Goal: Information Seeking & Learning: Learn about a topic

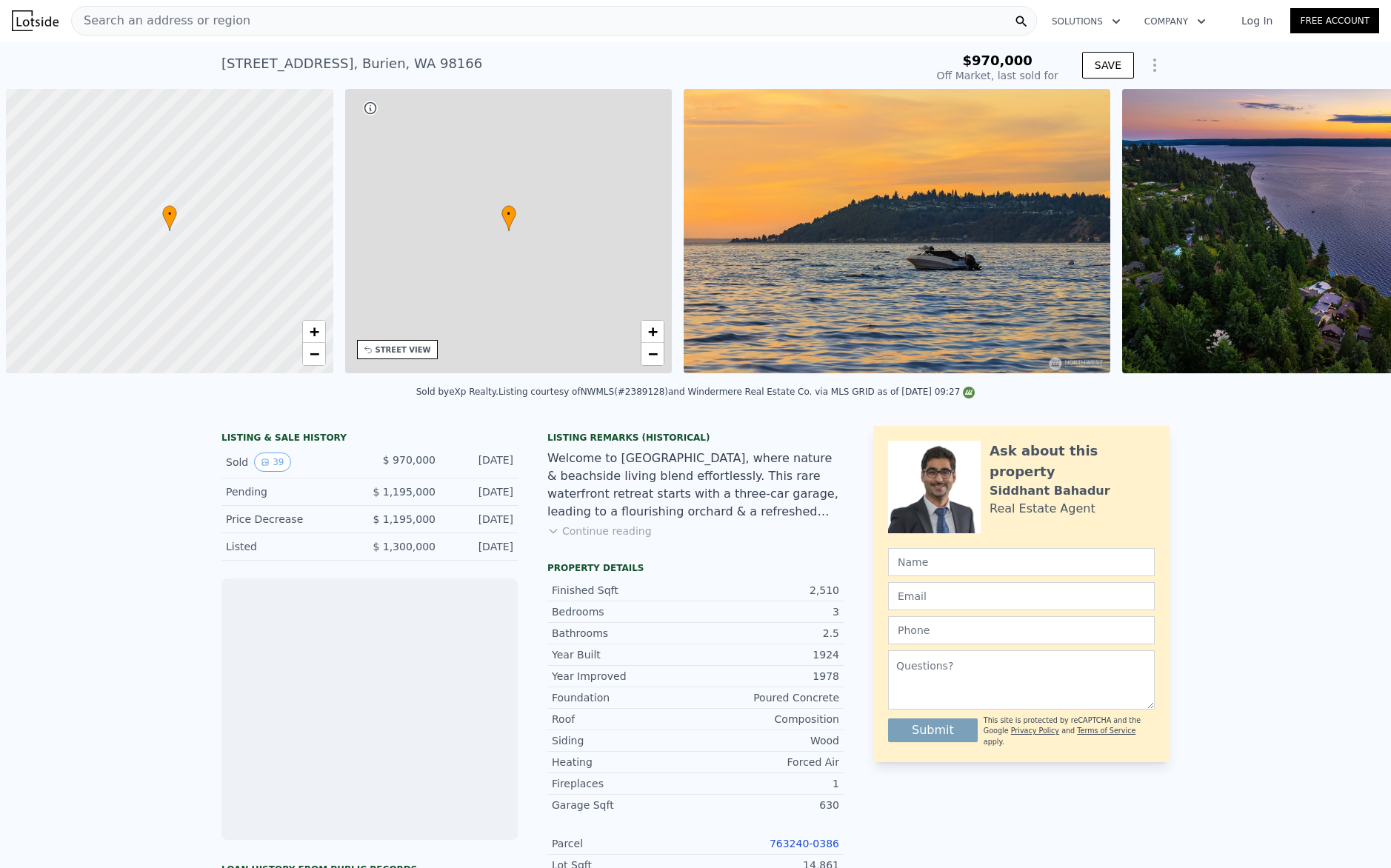
scroll to position [0, 6]
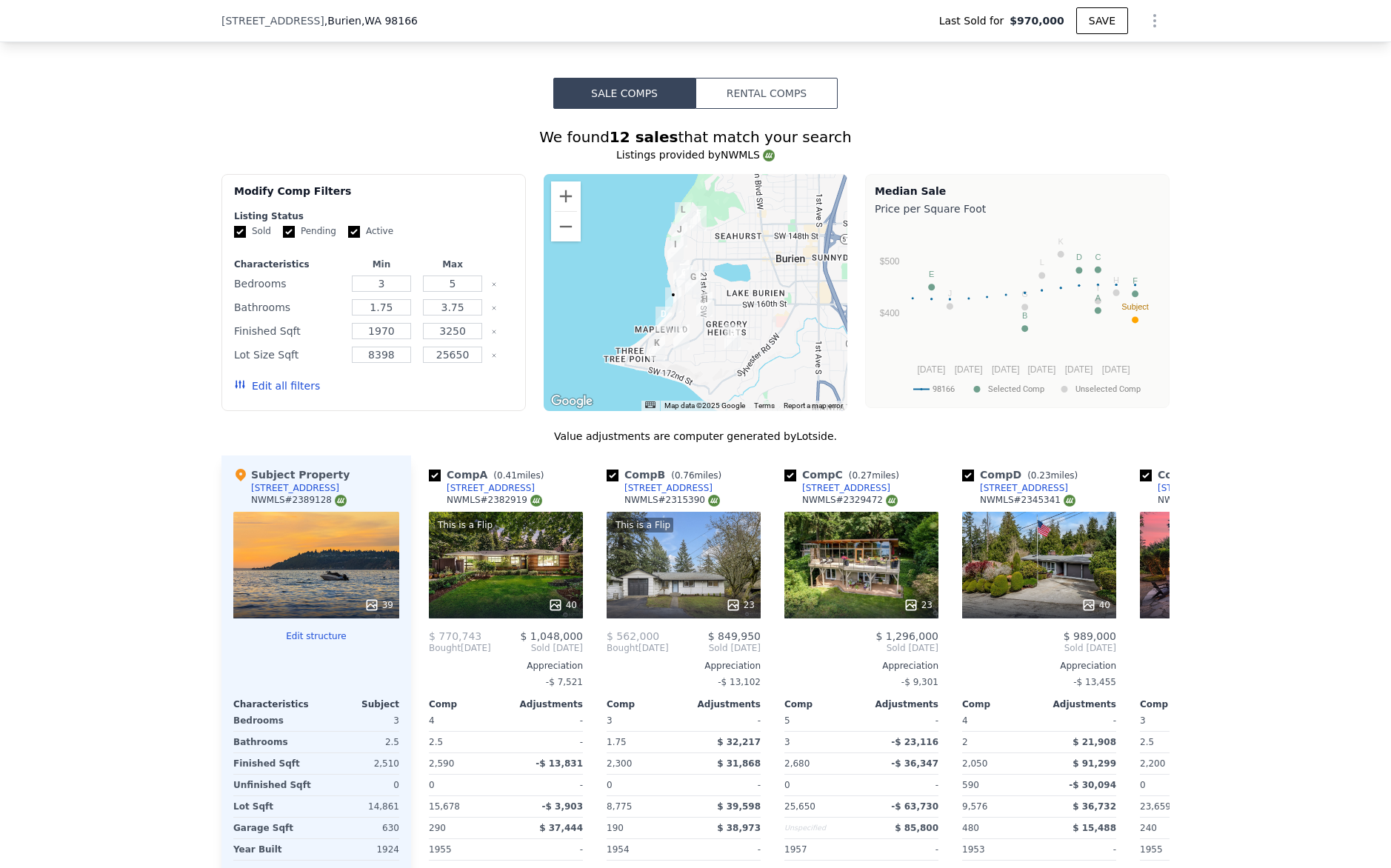
type input "$ 1,234,000"
type input "$ 82,845"
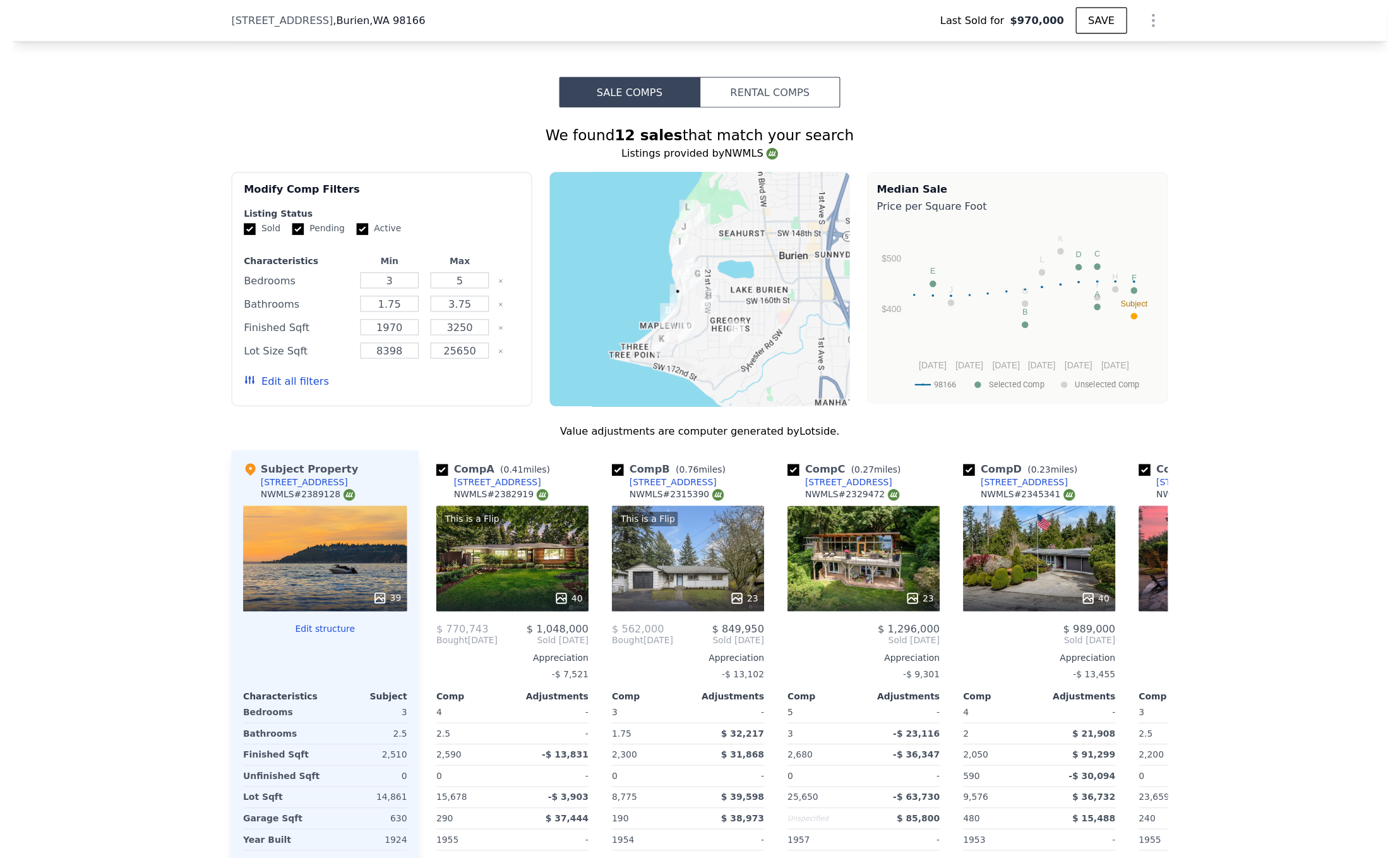
scroll to position [991, 0]
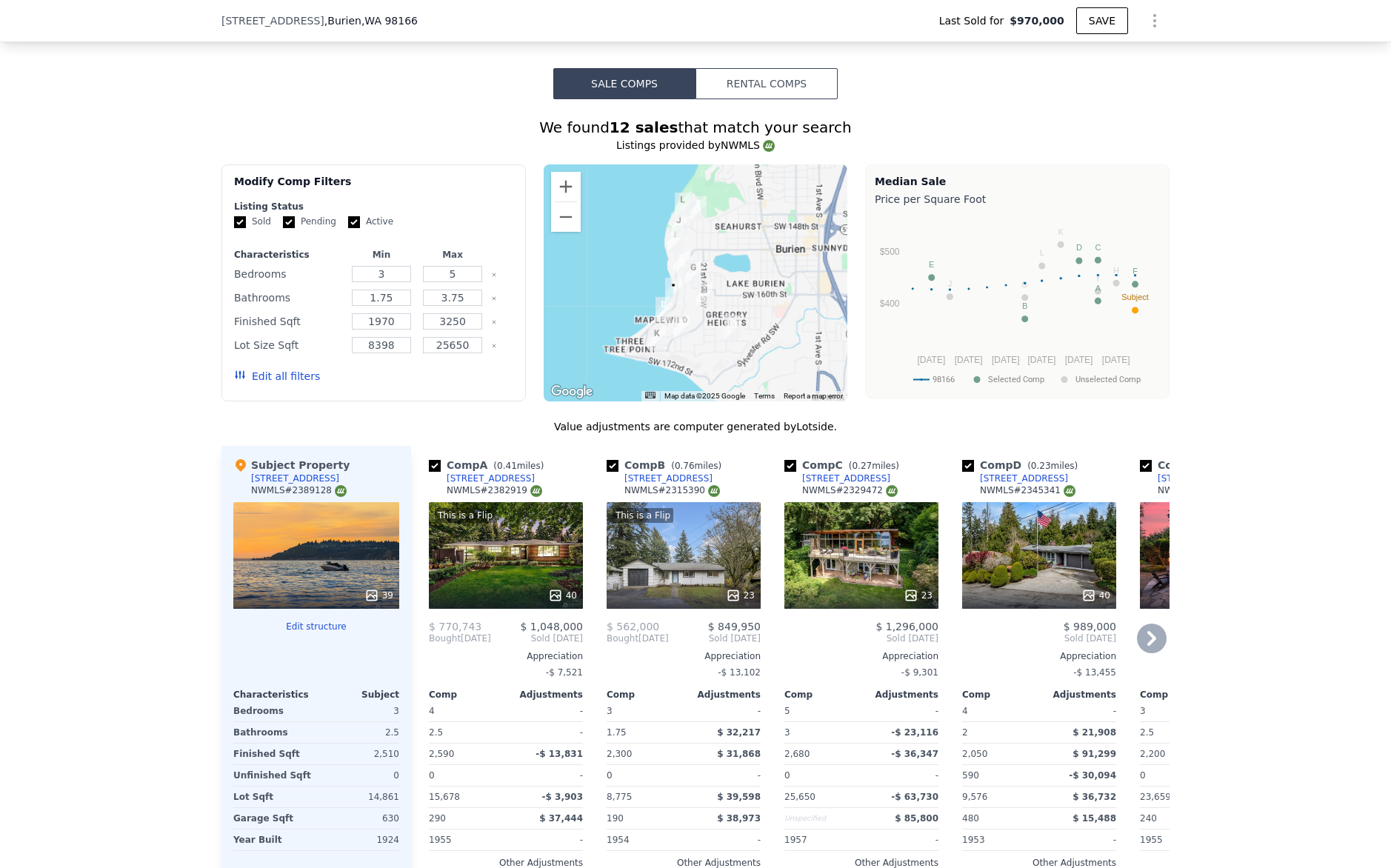
click at [479, 484] on div "[STREET_ADDRESS]" at bounding box center [491, 479] width 88 height 12
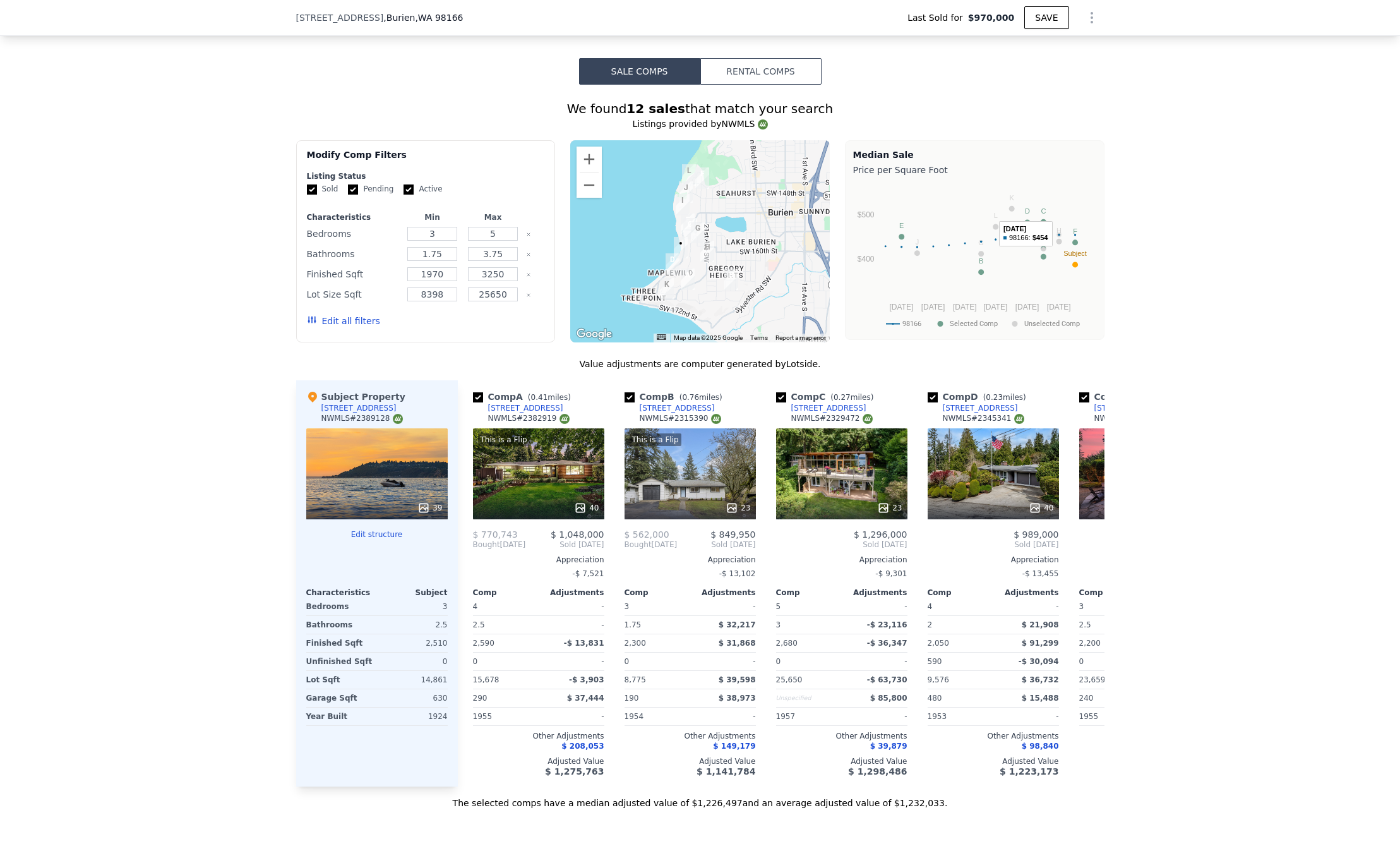
scroll to position [834, 0]
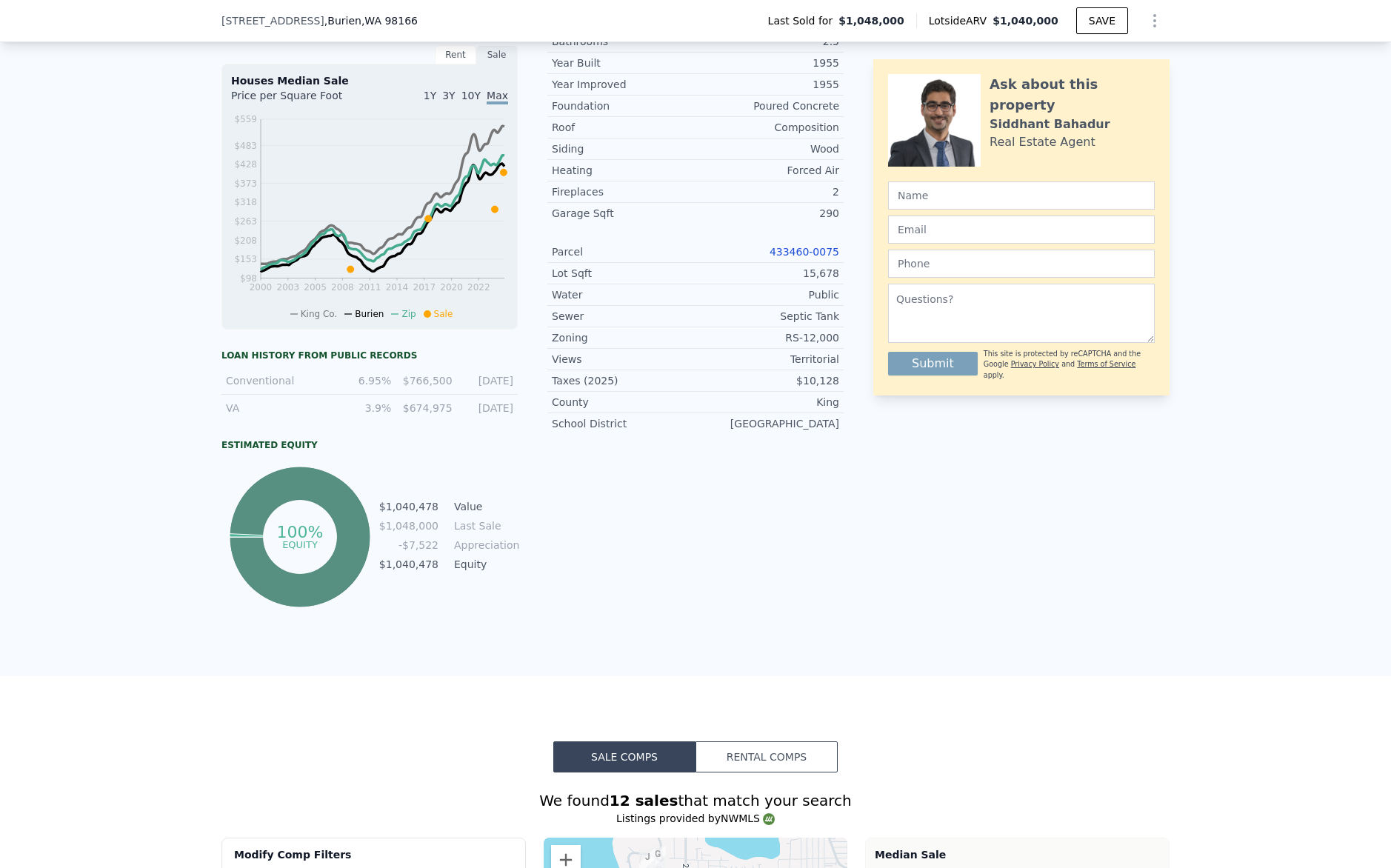
scroll to position [369, 0]
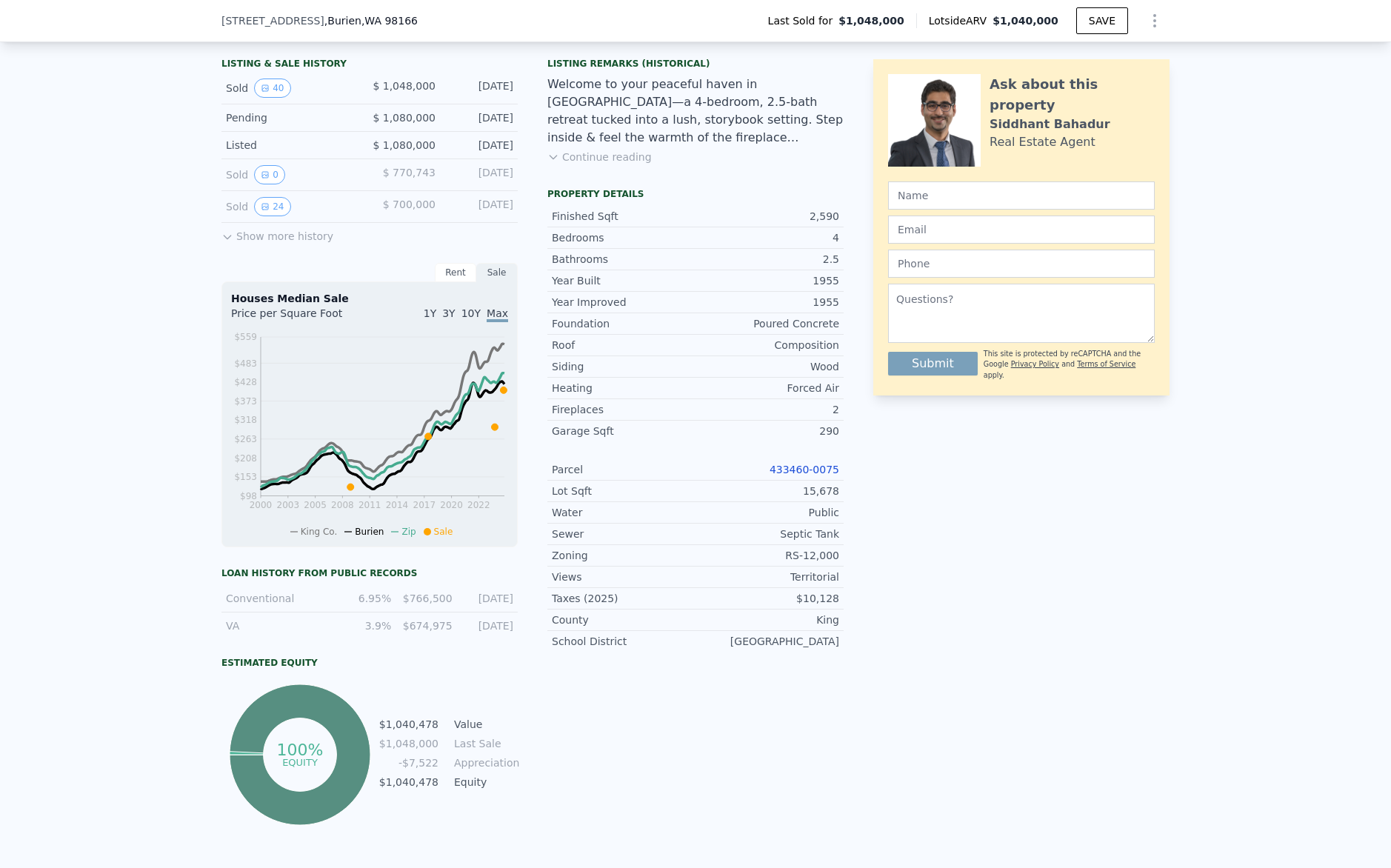
click at [210, 547] on div "LISTING & SALE HISTORY Sold 40 $ 1,048,000 [DATE] Pending $ 1,080,000 [DATE] Li…" at bounding box center [696, 466] width 1391 height 854
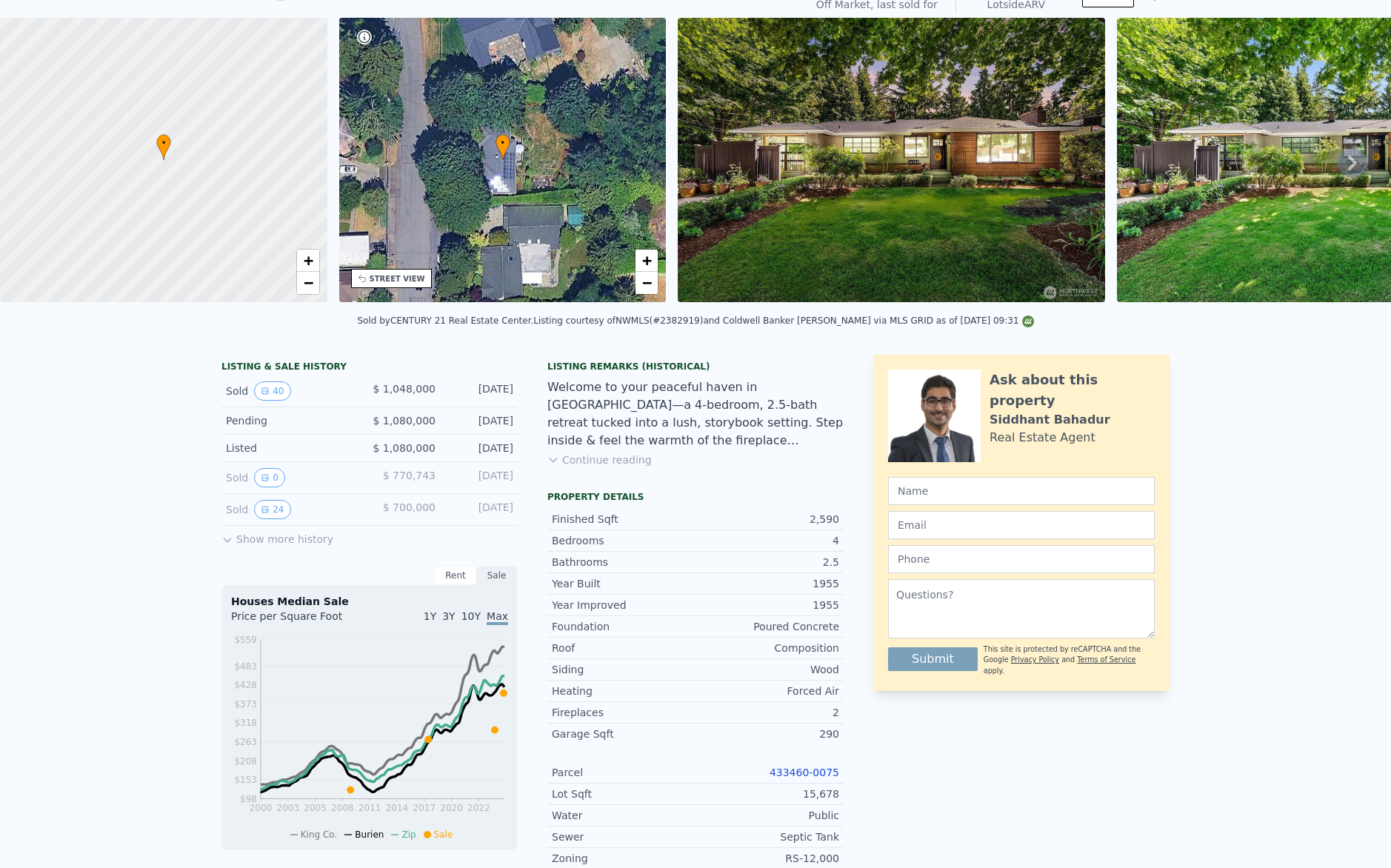
scroll to position [6, 0]
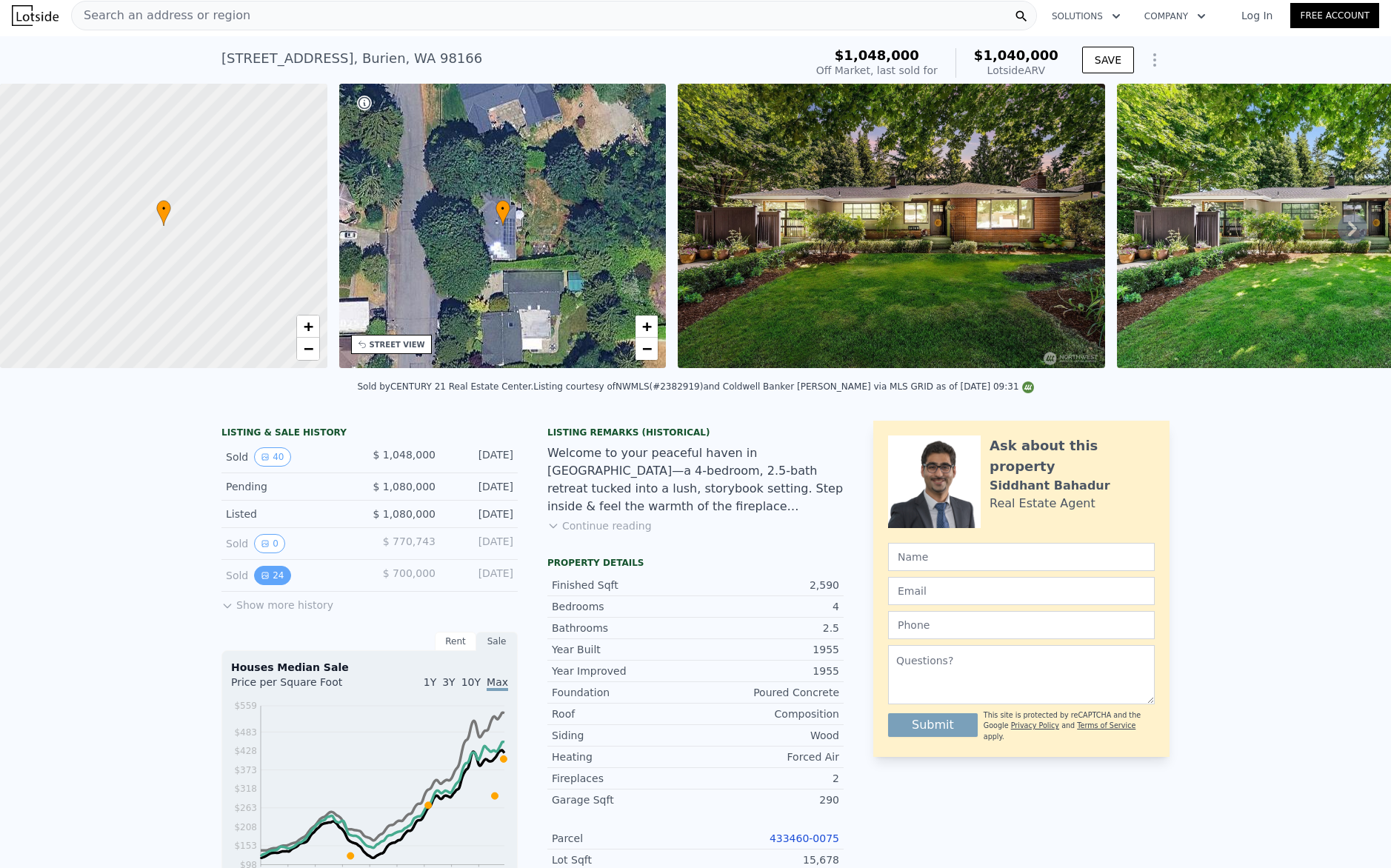
click at [268, 581] on button "24" at bounding box center [272, 575] width 36 height 19
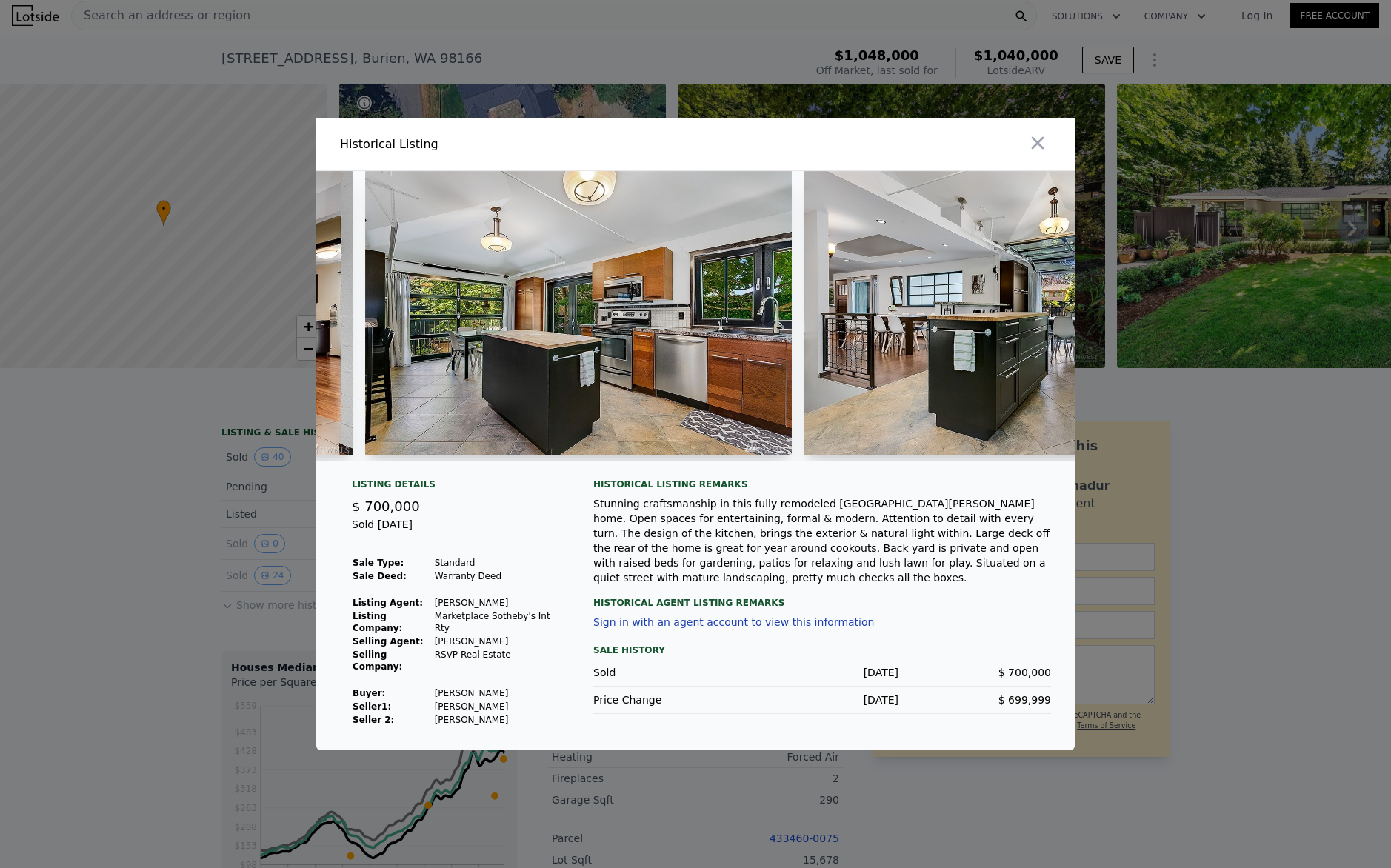
scroll to position [0, 1724]
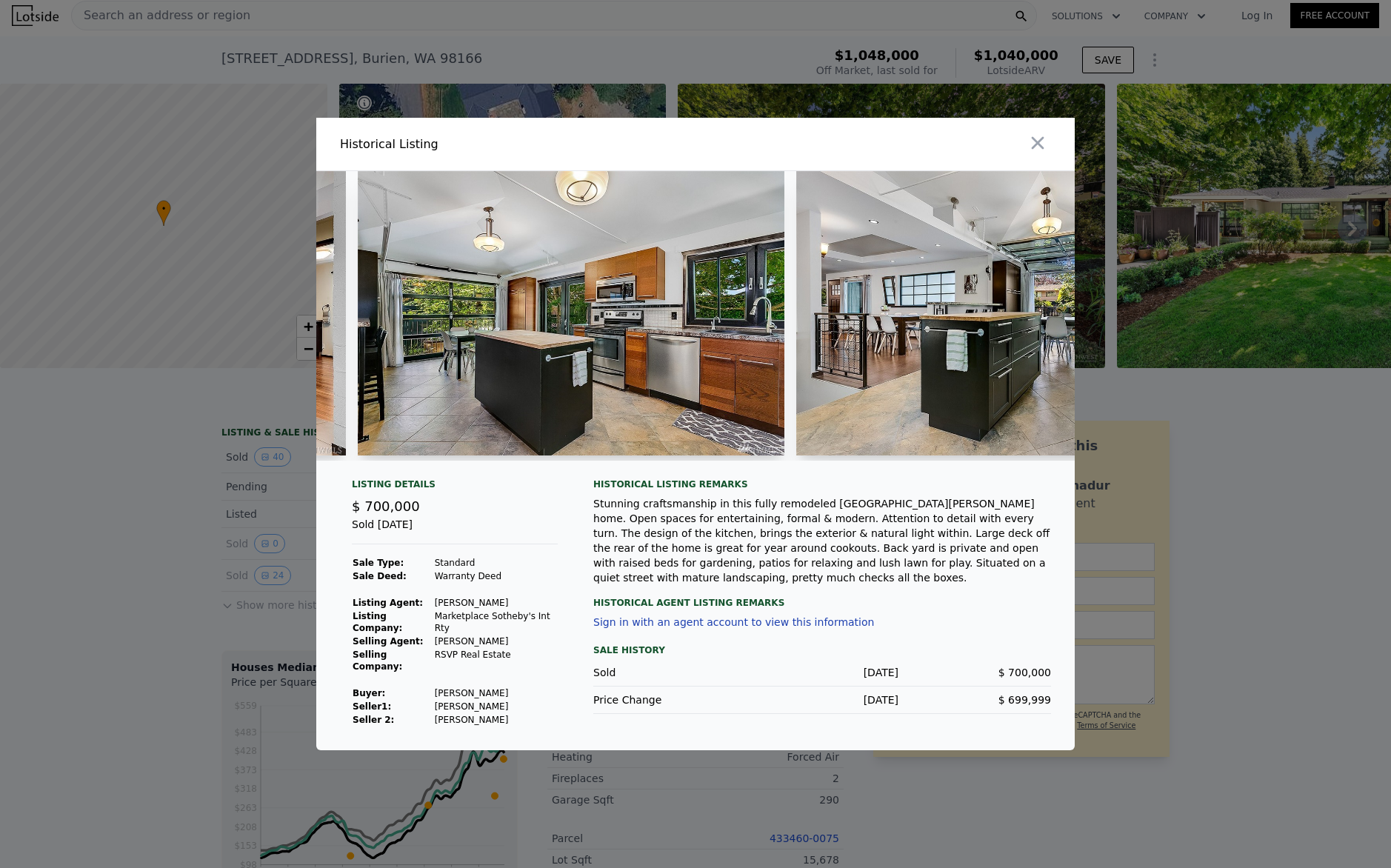
click at [678, 518] on div "Stunning craftsmanship in this fully remodeled upper Gregory Heights home. Open…" at bounding box center [823, 541] width 458 height 89
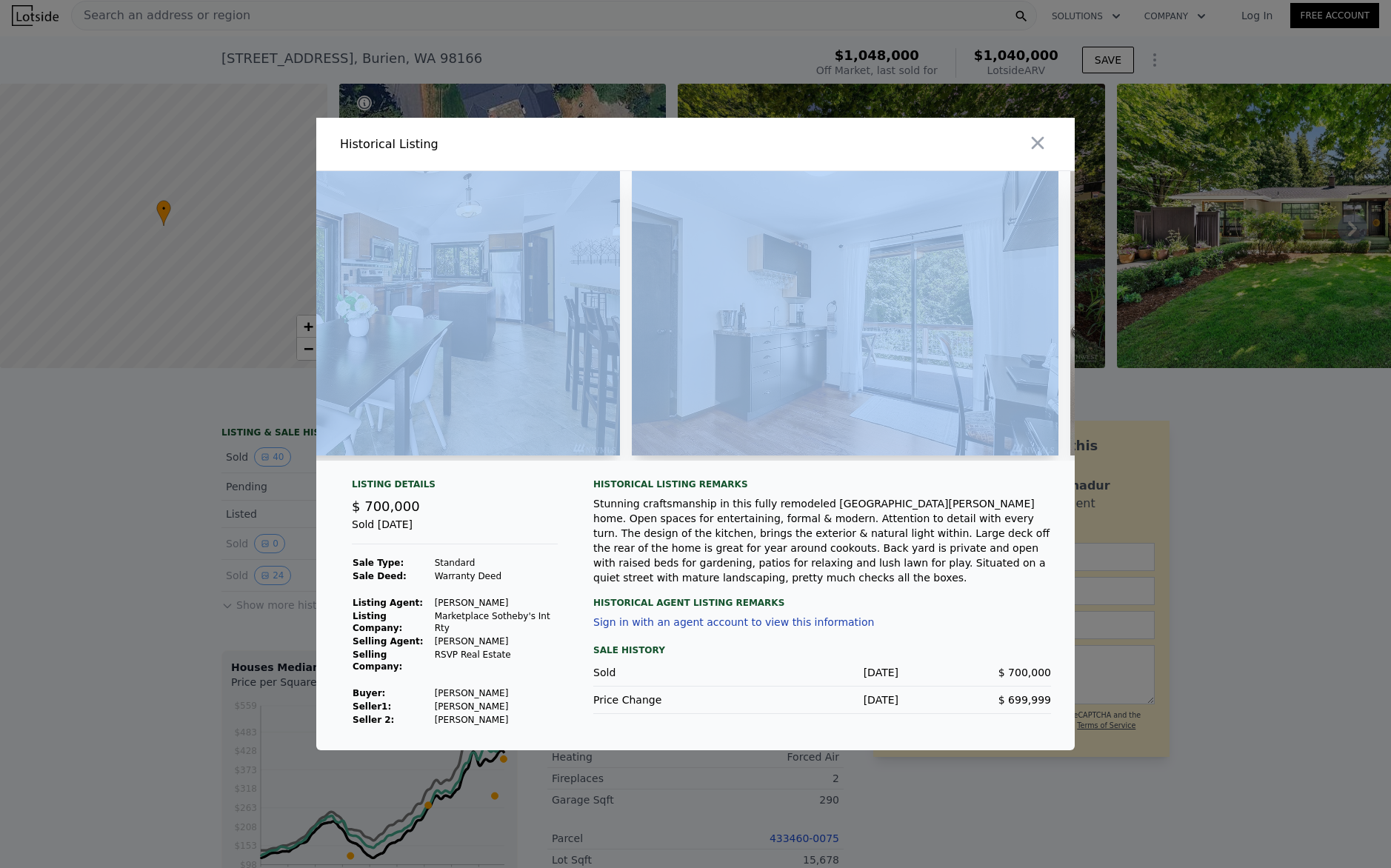
scroll to position [0, 2773]
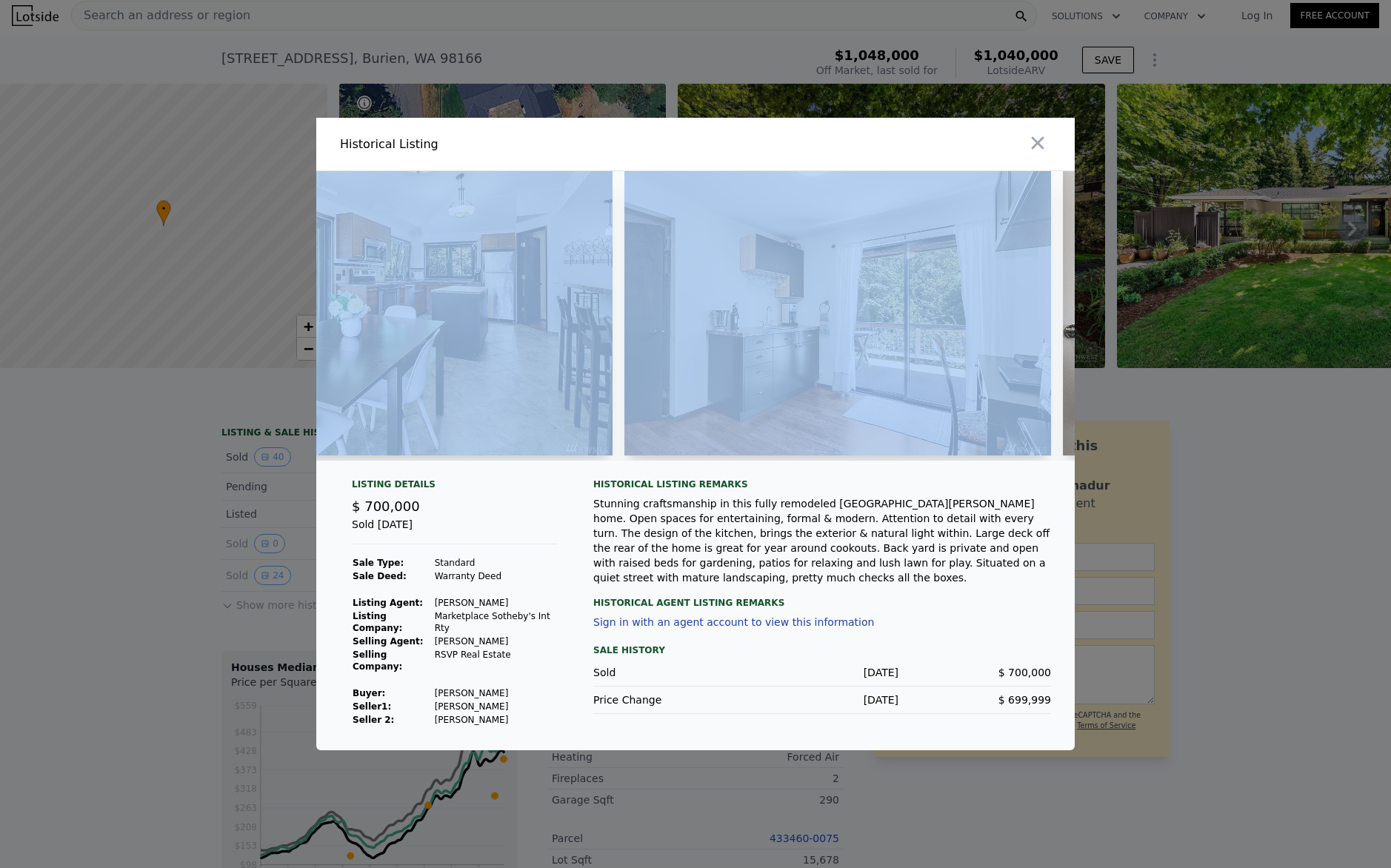
drag, startPoint x: 563, startPoint y: 466, endPoint x: 671, endPoint y: 465, distance: 108.0
click at [671, 465] on div at bounding box center [696, 321] width 759 height 301
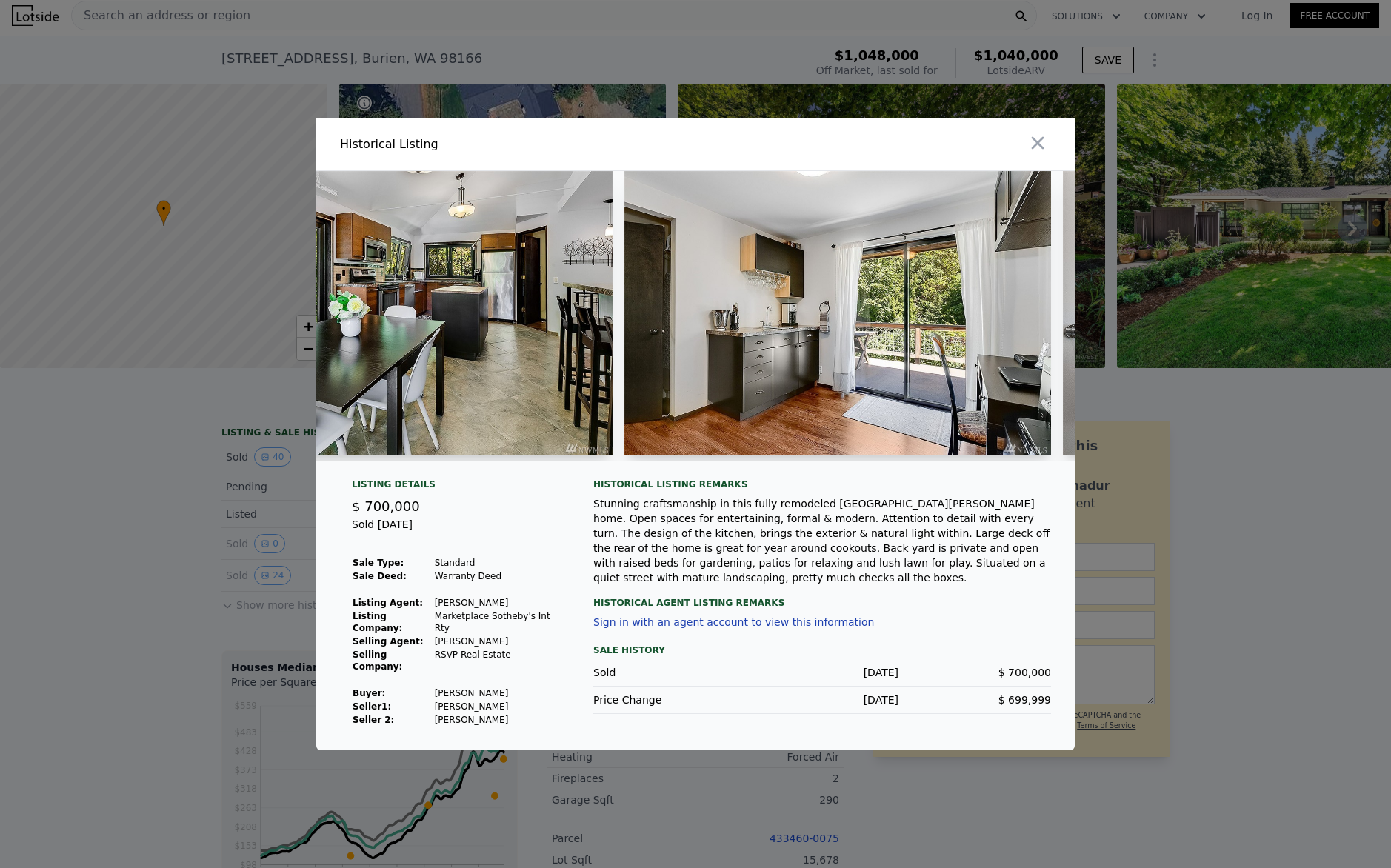
click at [800, 568] on div "Stunning craftsmanship in this fully remodeled upper Gregory Heights home. Open…" at bounding box center [823, 541] width 458 height 89
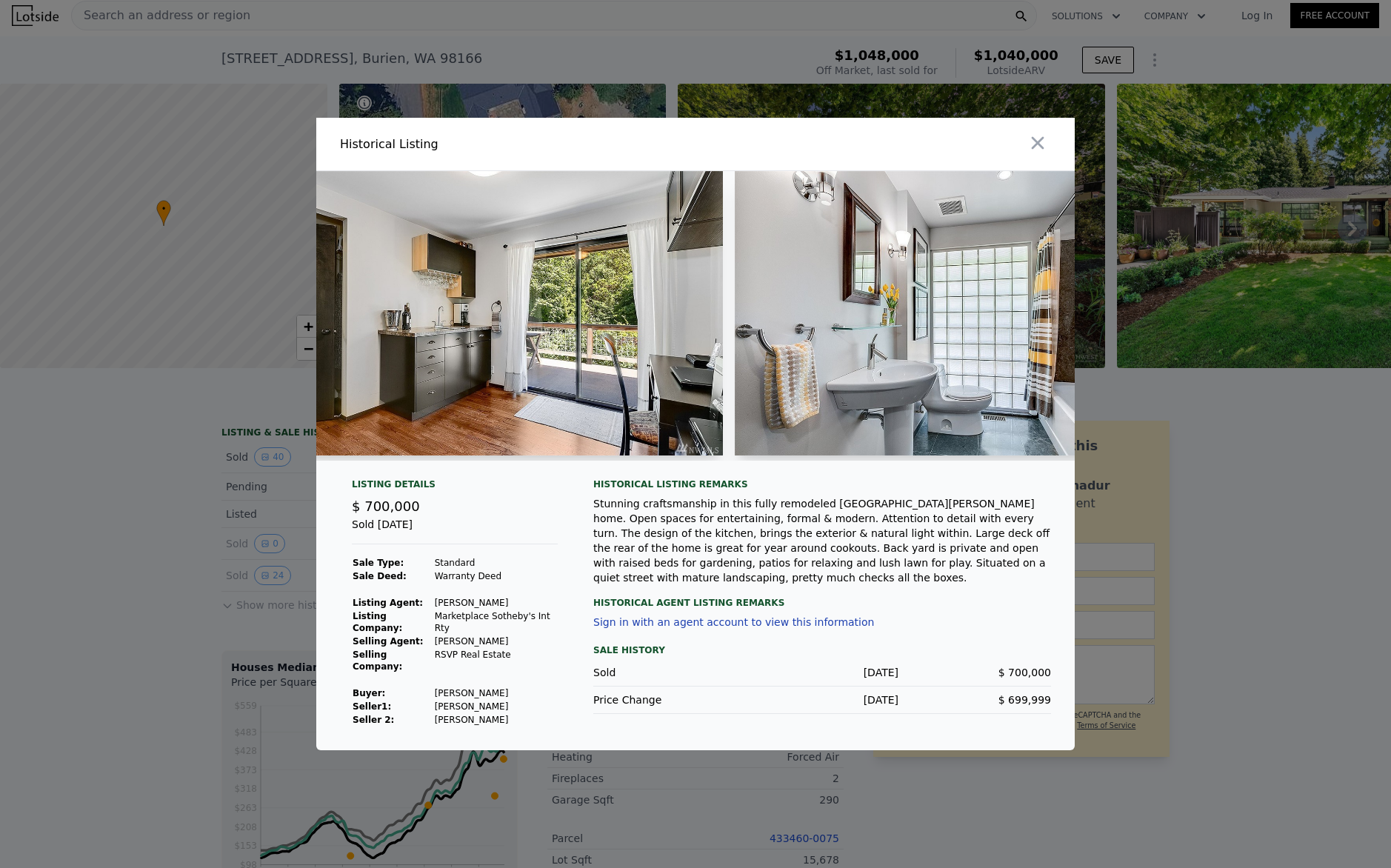
scroll to position [0, 2952]
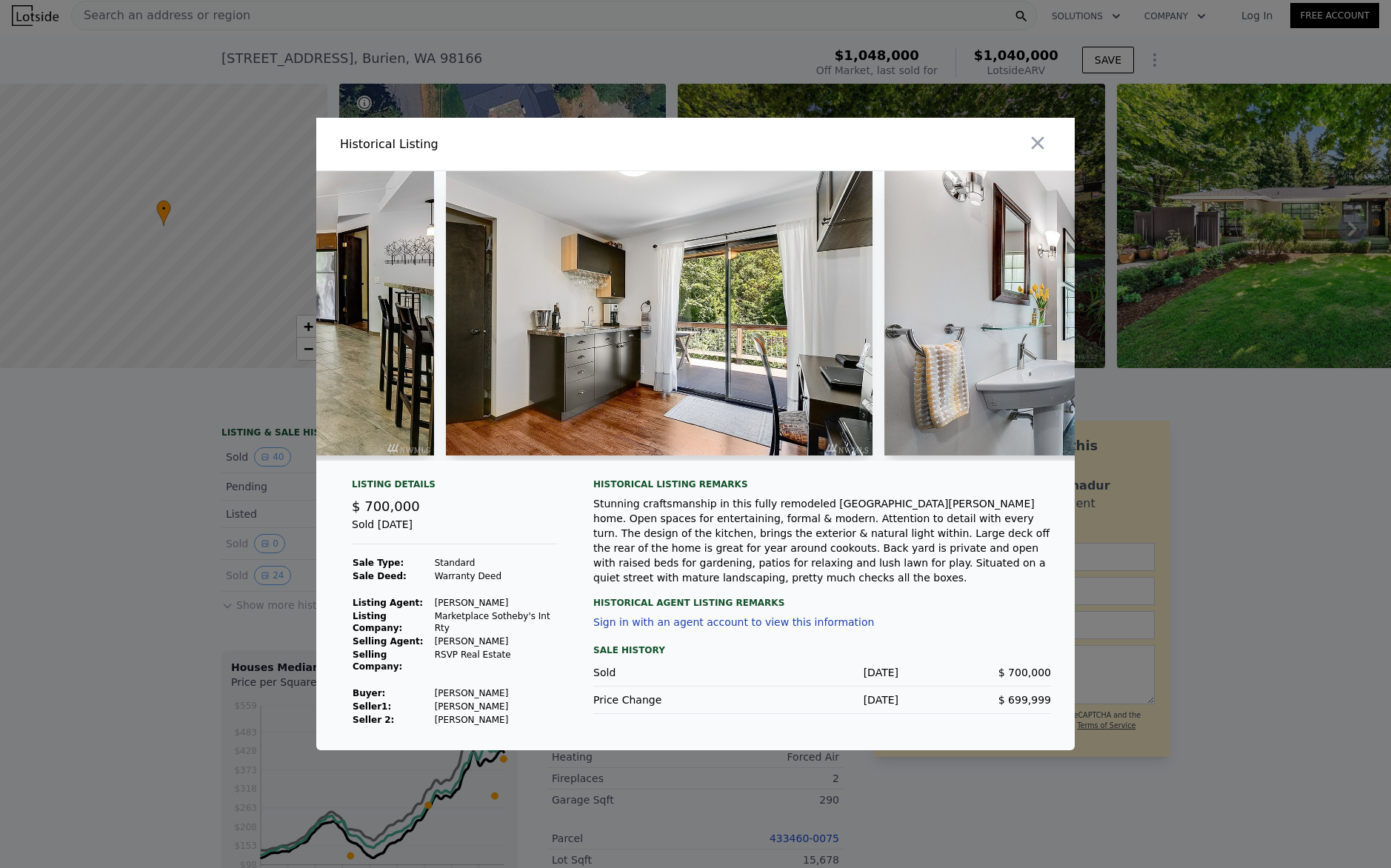
click at [717, 326] on img at bounding box center [659, 313] width 427 height 285
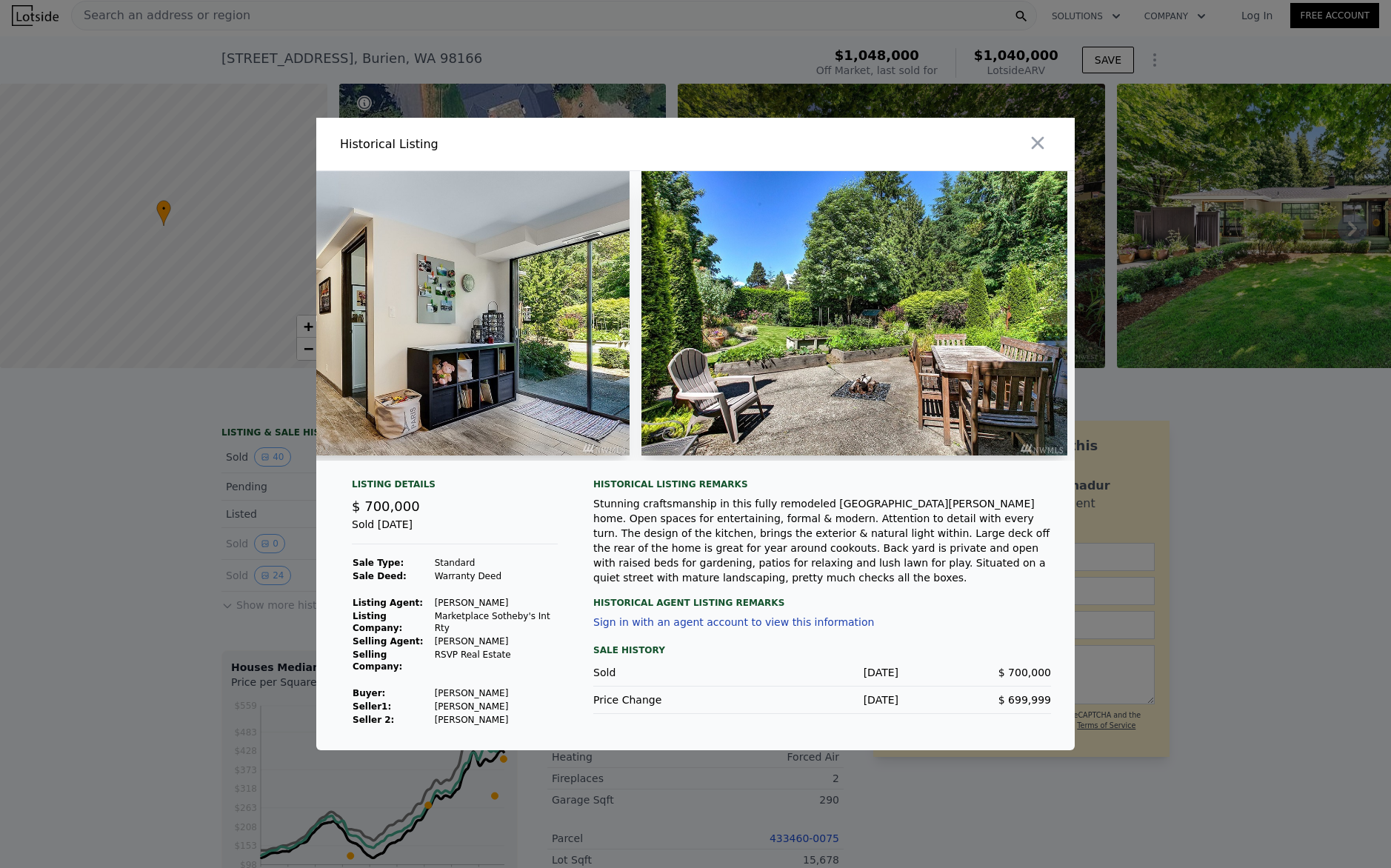
scroll to position [0, 6719]
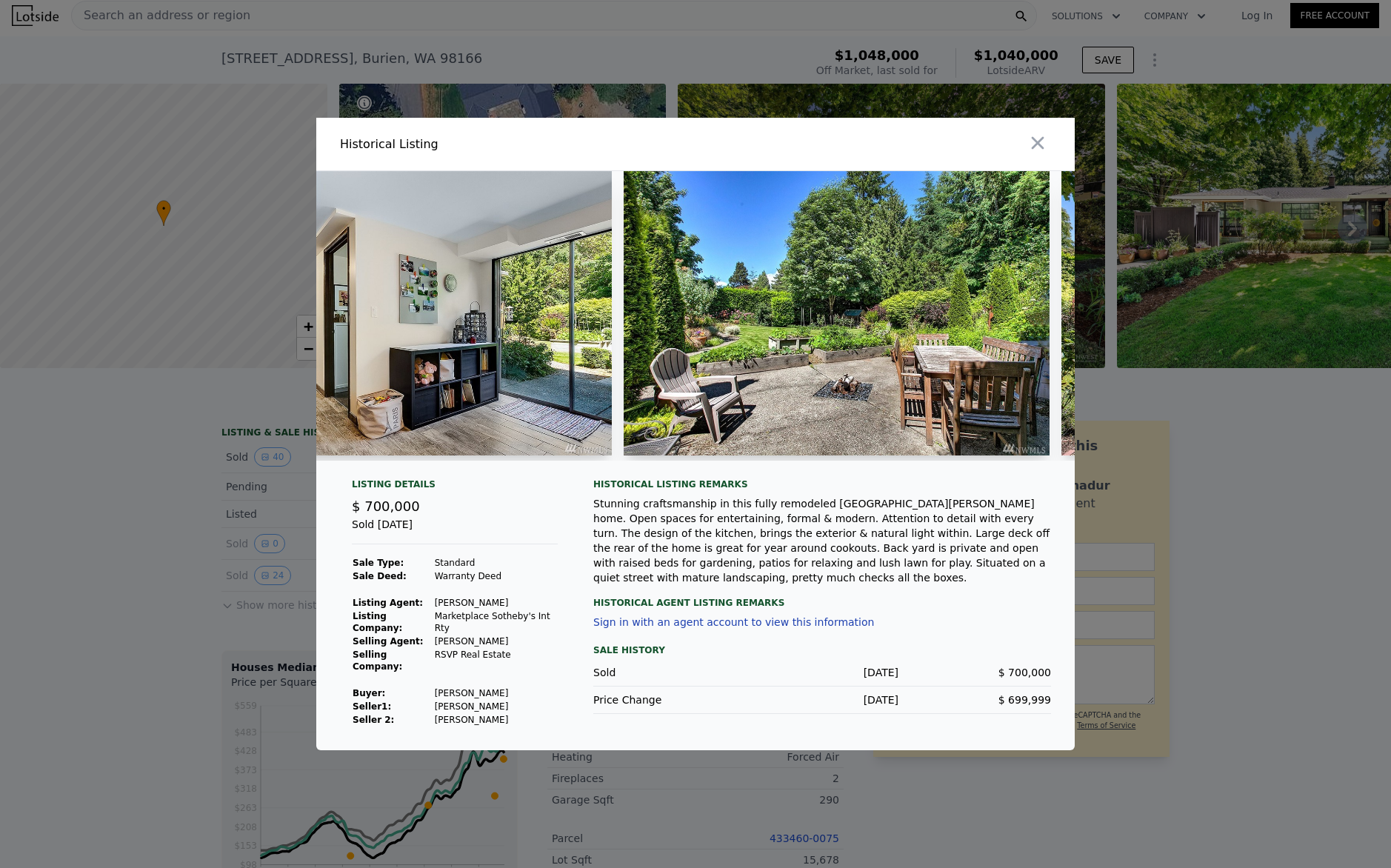
click at [873, 336] on img at bounding box center [836, 313] width 426 height 285
drag, startPoint x: 887, startPoint y: 466, endPoint x: 865, endPoint y: 466, distance: 22.0
click at [865, 466] on div at bounding box center [696, 321] width 759 height 301
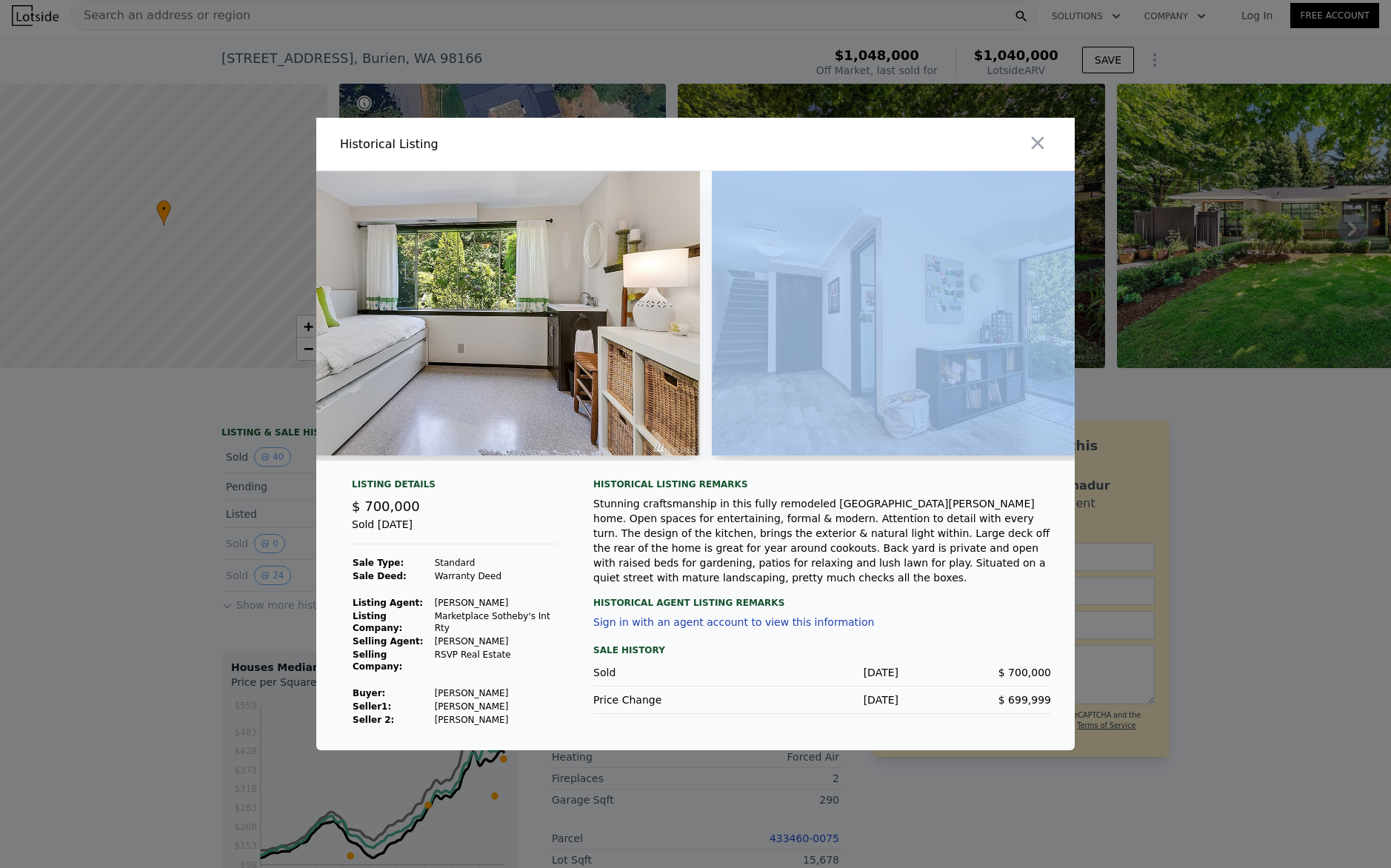
drag, startPoint x: 866, startPoint y: 466, endPoint x: 765, endPoint y: 416, distance: 112.7
click at [817, 461] on div at bounding box center [696, 315] width 759 height 289
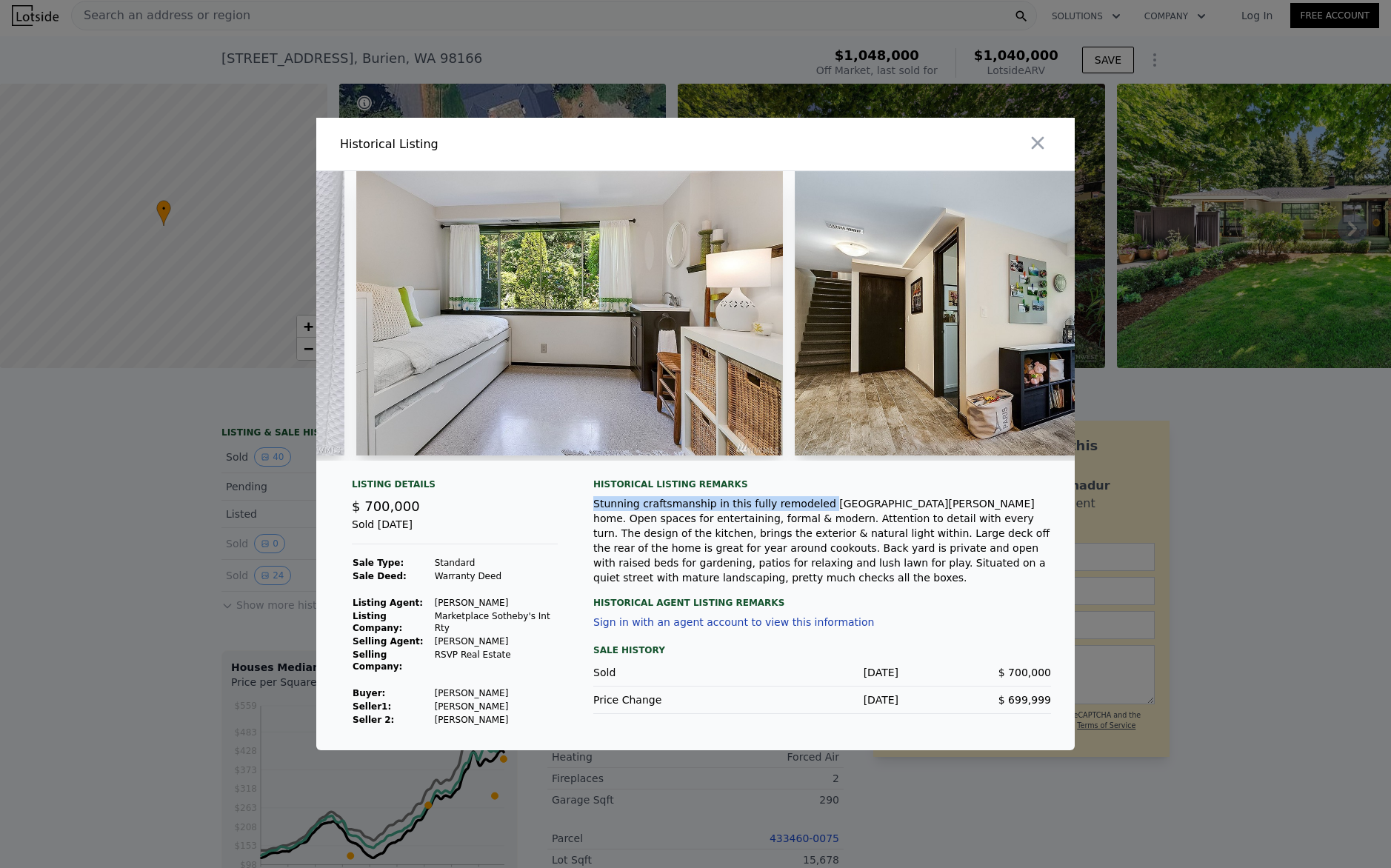
drag, startPoint x: 816, startPoint y: 503, endPoint x: 822, endPoint y: 491, distance: 13.4
click at [816, 503] on div "Stunning craftsmanship in this fully remodeled upper Gregory Heights home. Open…" at bounding box center [823, 541] width 458 height 89
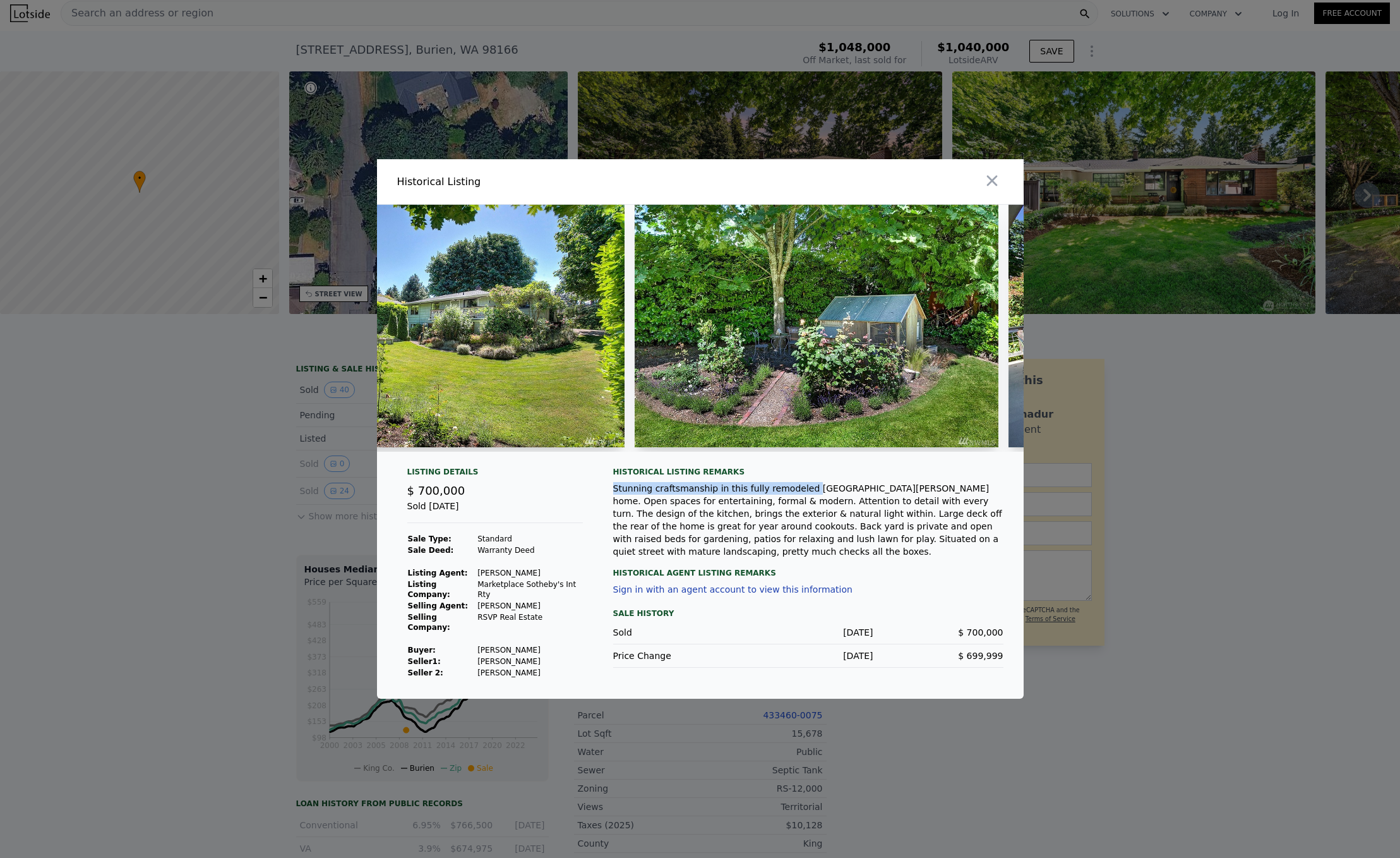
scroll to position [0, 6560]
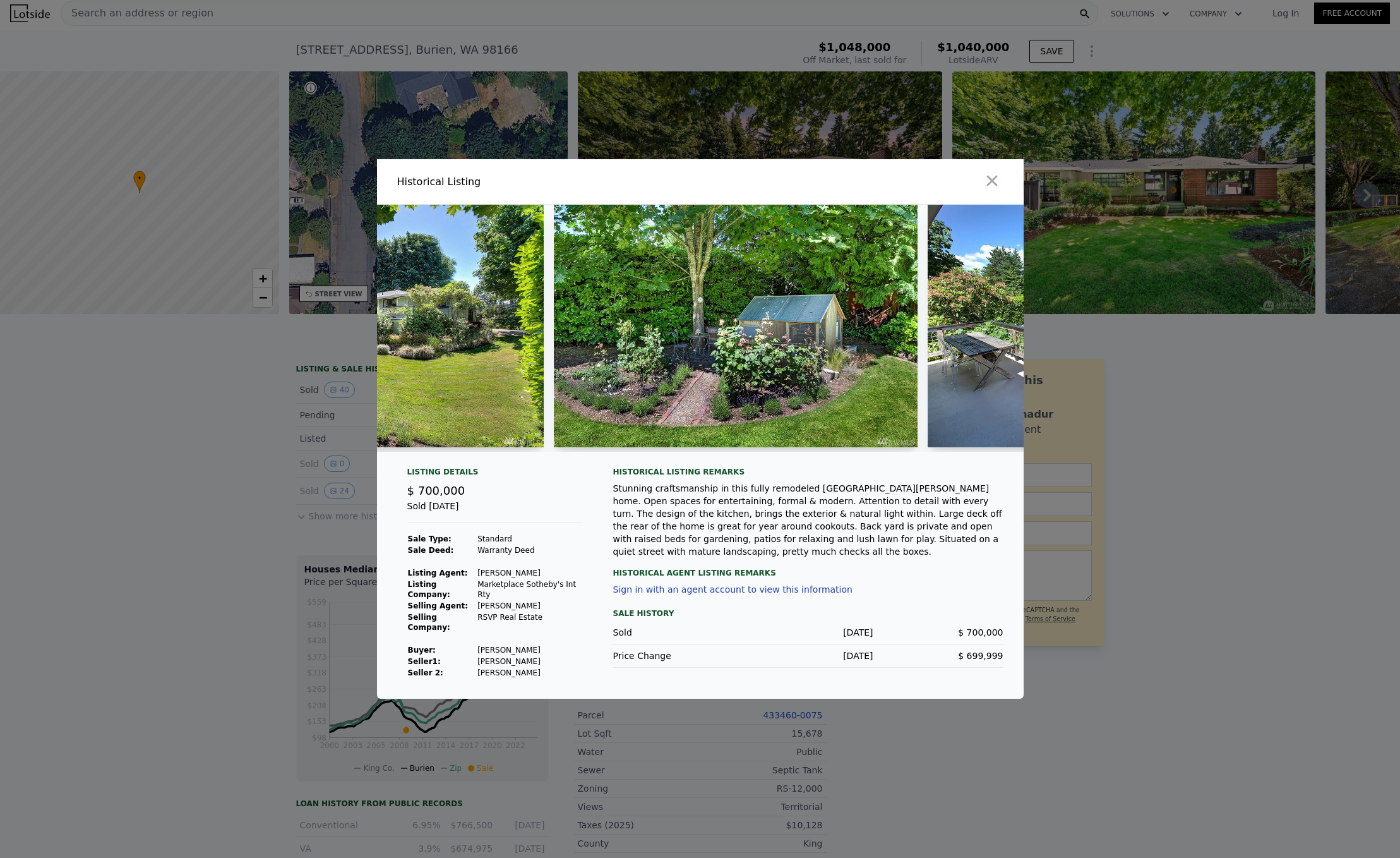
click at [802, 520] on div "Stunning craftsmanship in this fully remodeled upper Gregory Heights home. Open…" at bounding box center [808, 520] width 391 height 76
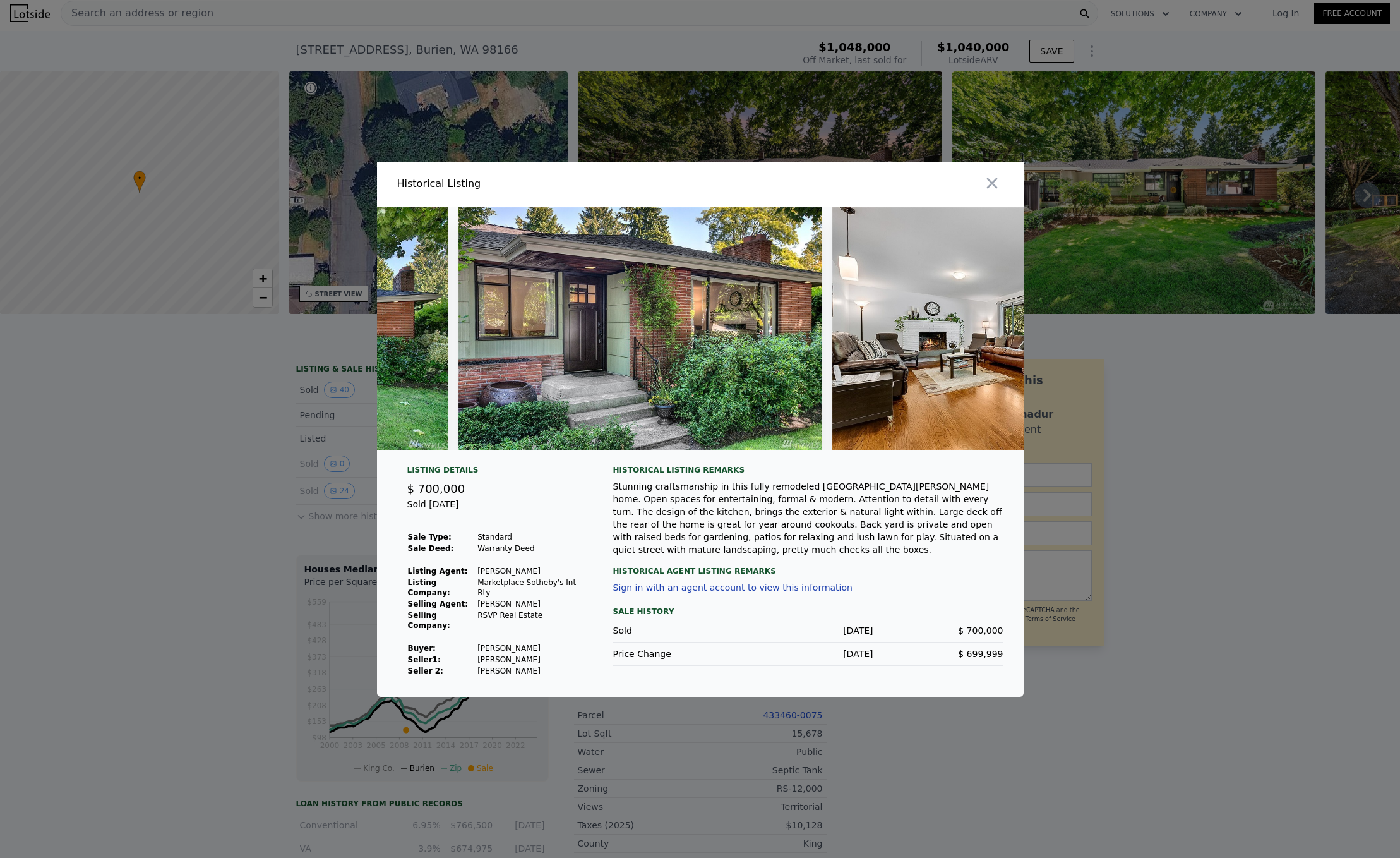
scroll to position [0, 0]
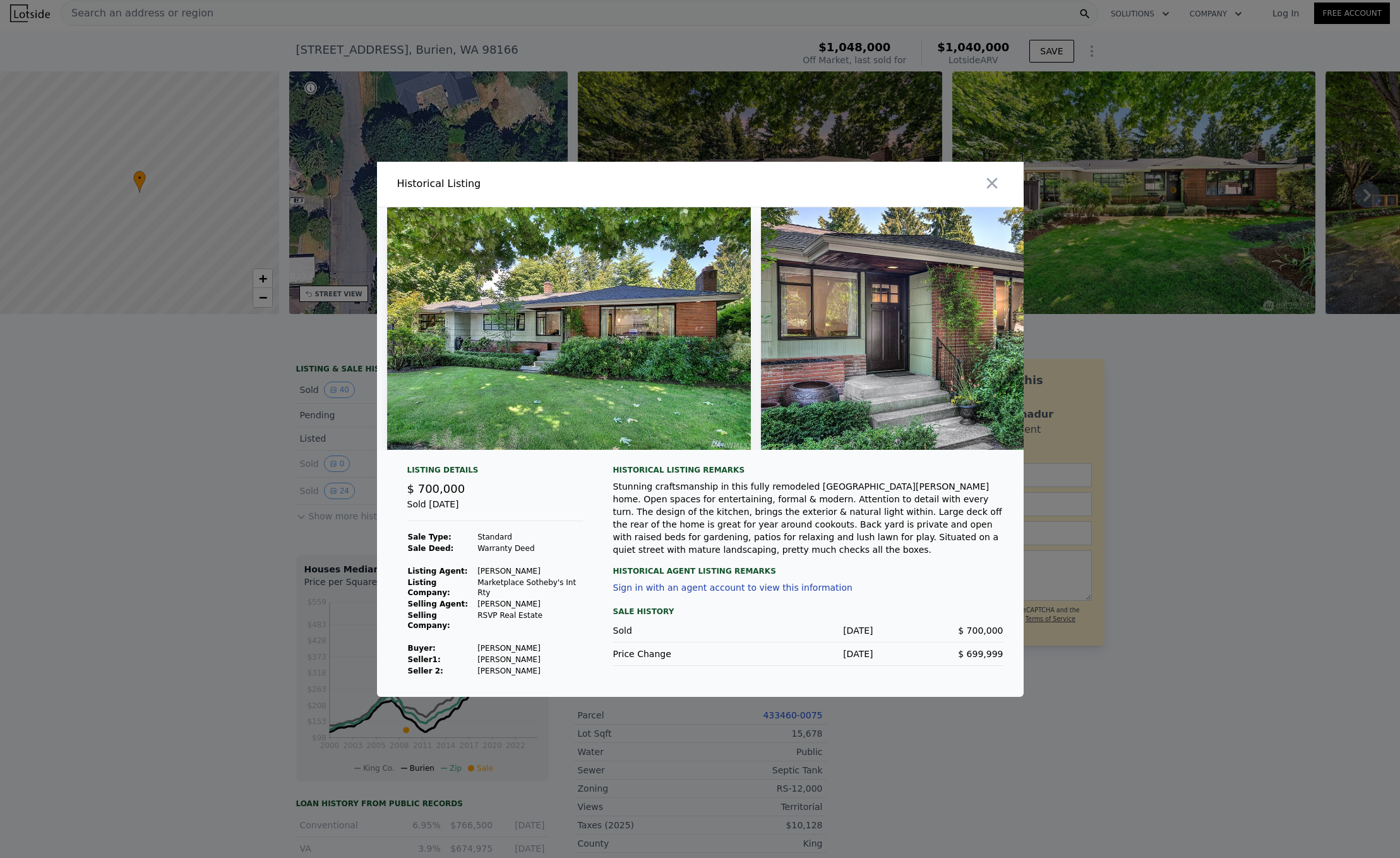
click at [290, 429] on div at bounding box center [700, 429] width 1400 height 858
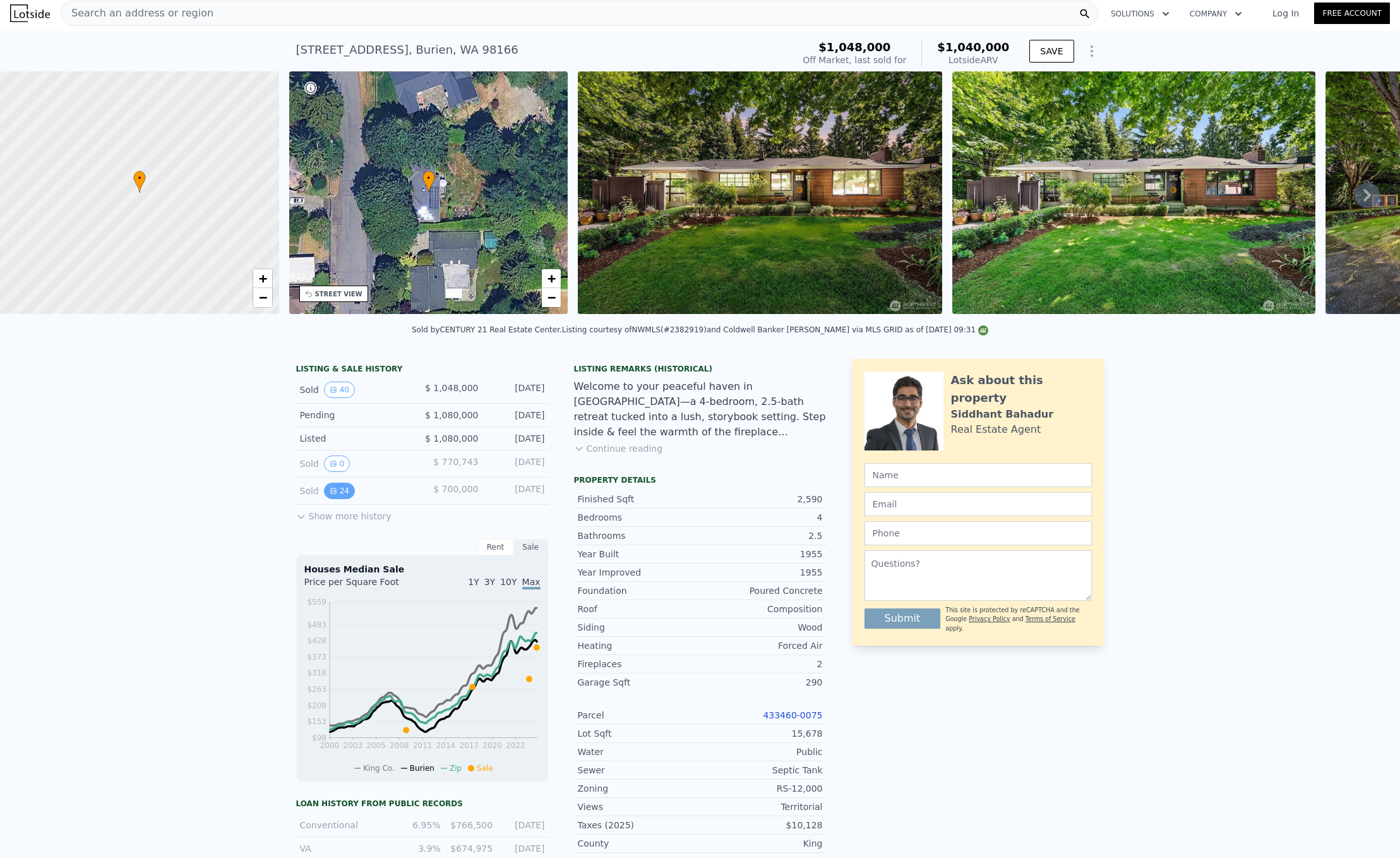
click at [336, 499] on button "24" at bounding box center [339, 490] width 31 height 17
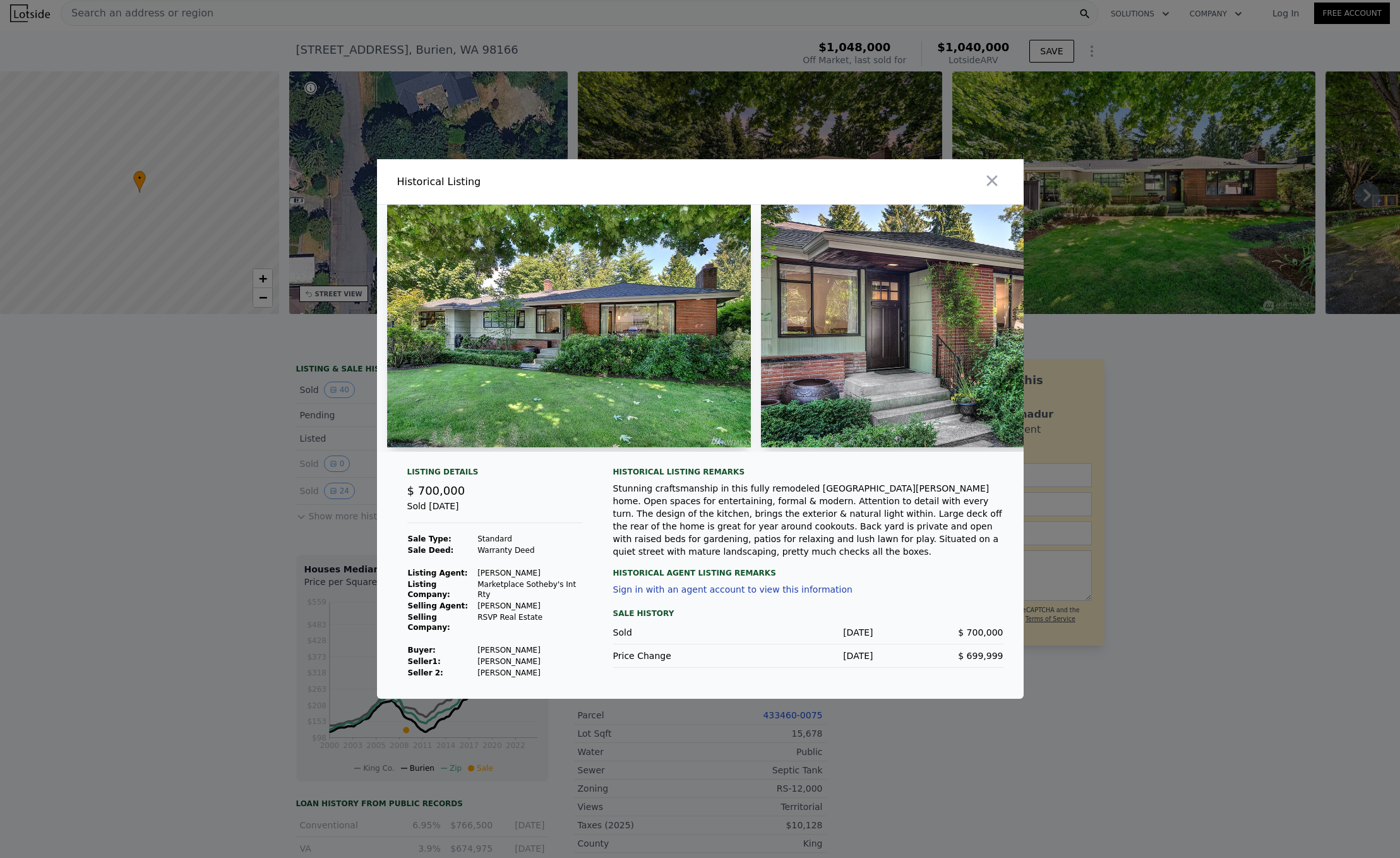
click at [422, 455] on div at bounding box center [700, 333] width 647 height 257
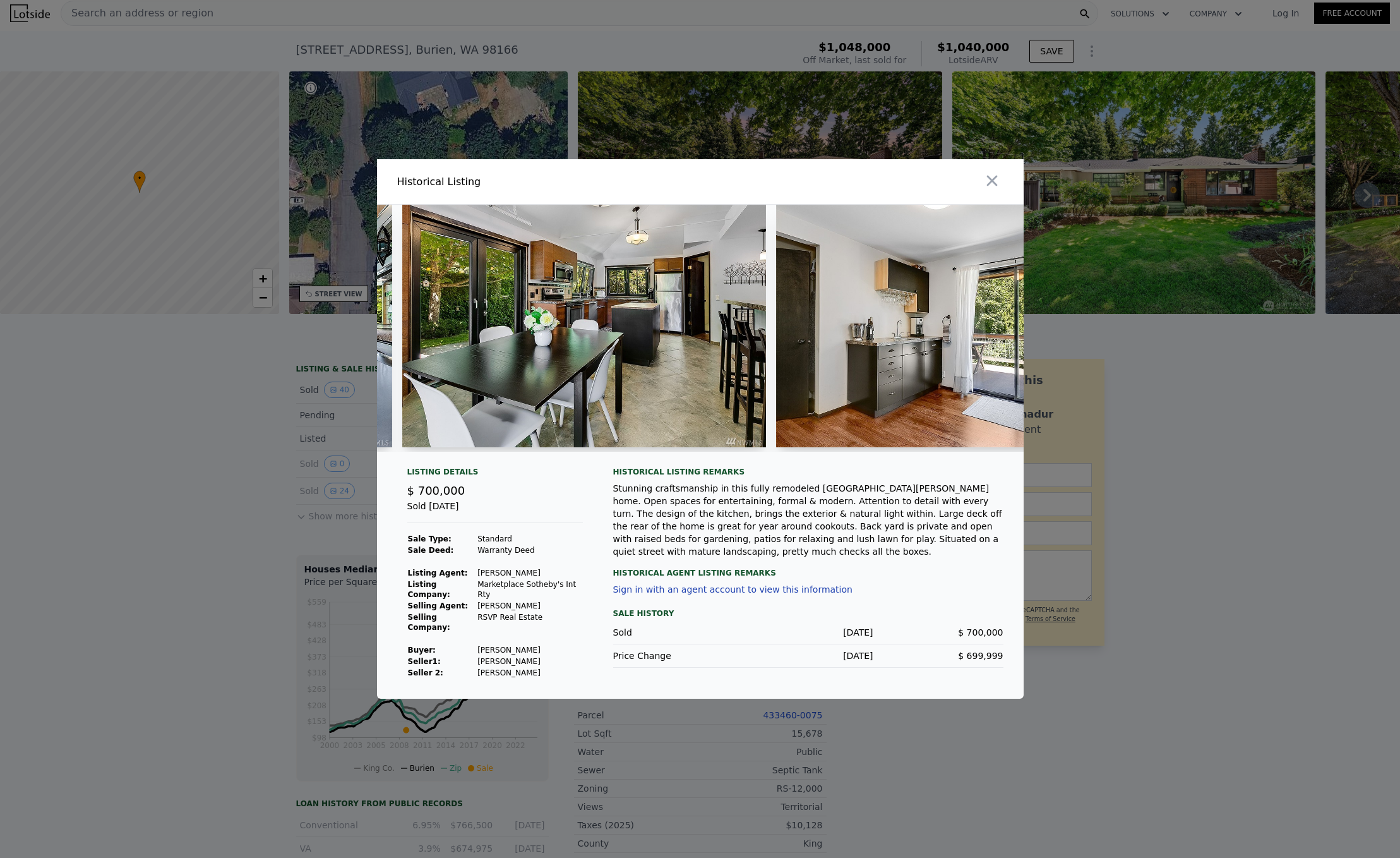
scroll to position [0, 2277]
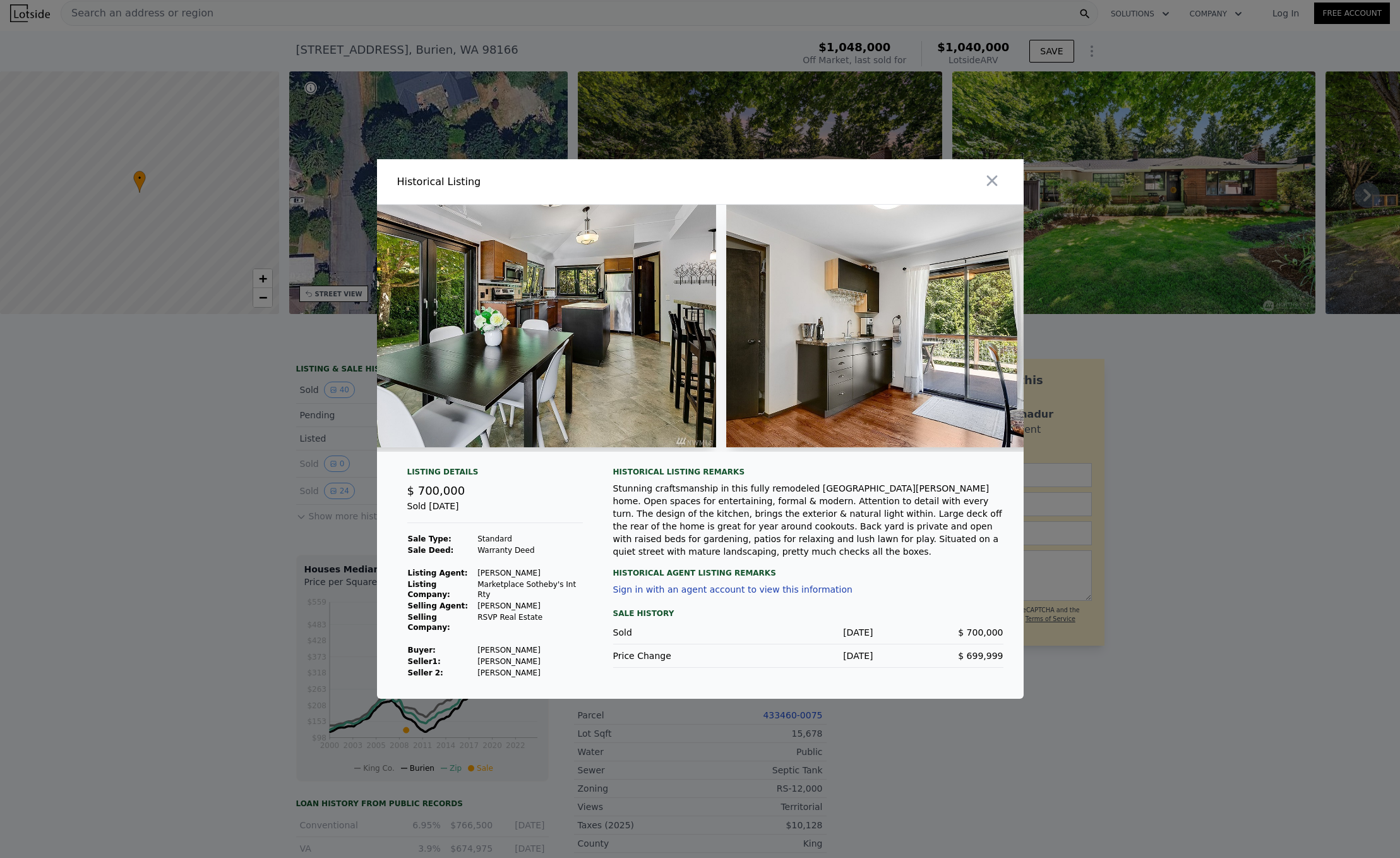
drag, startPoint x: 227, startPoint y: 421, endPoint x: 254, endPoint y: 437, distance: 31.4
click at [230, 422] on div at bounding box center [700, 429] width 1400 height 858
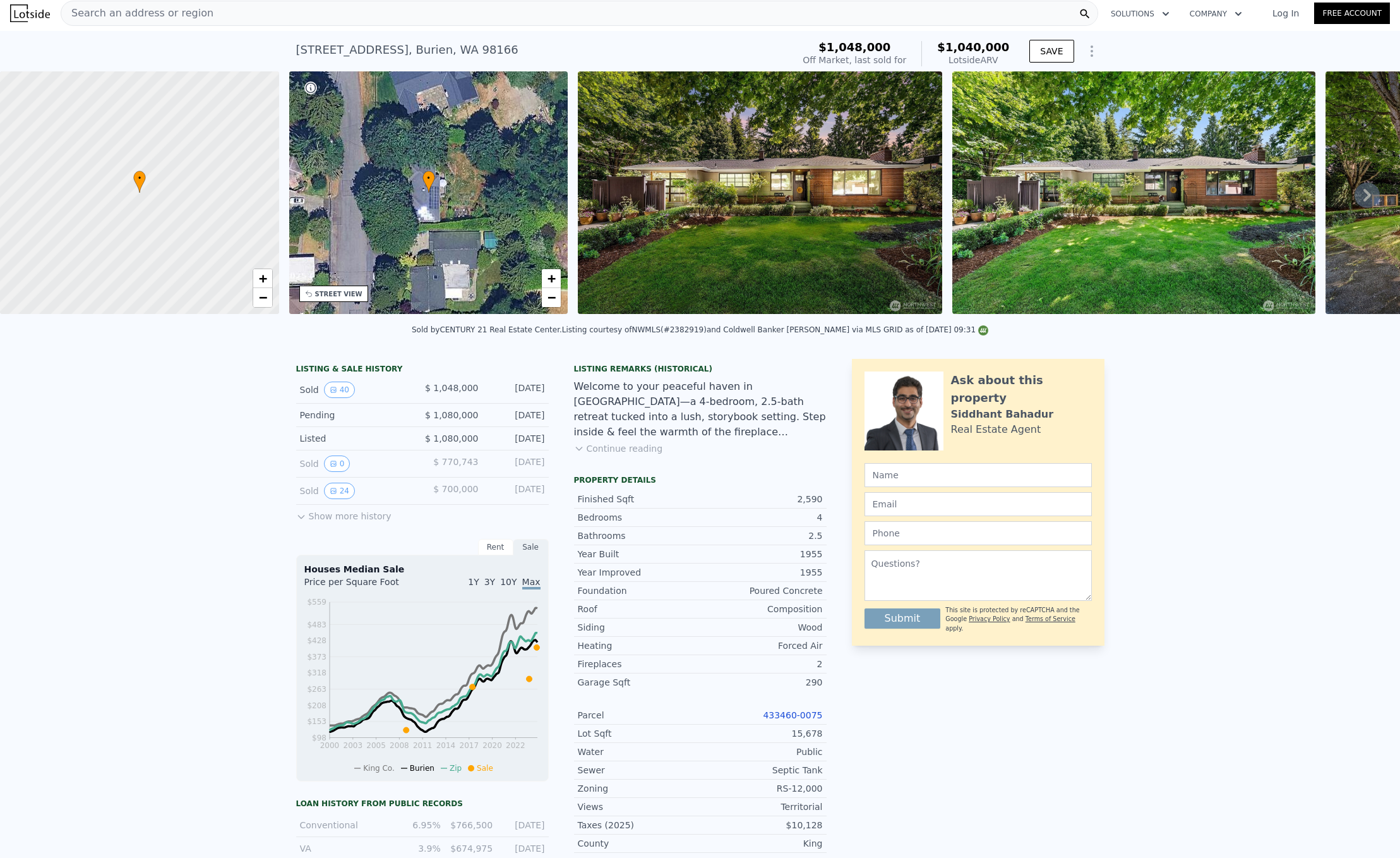
click at [340, 522] on button "Show more history" at bounding box center [344, 513] width 96 height 17
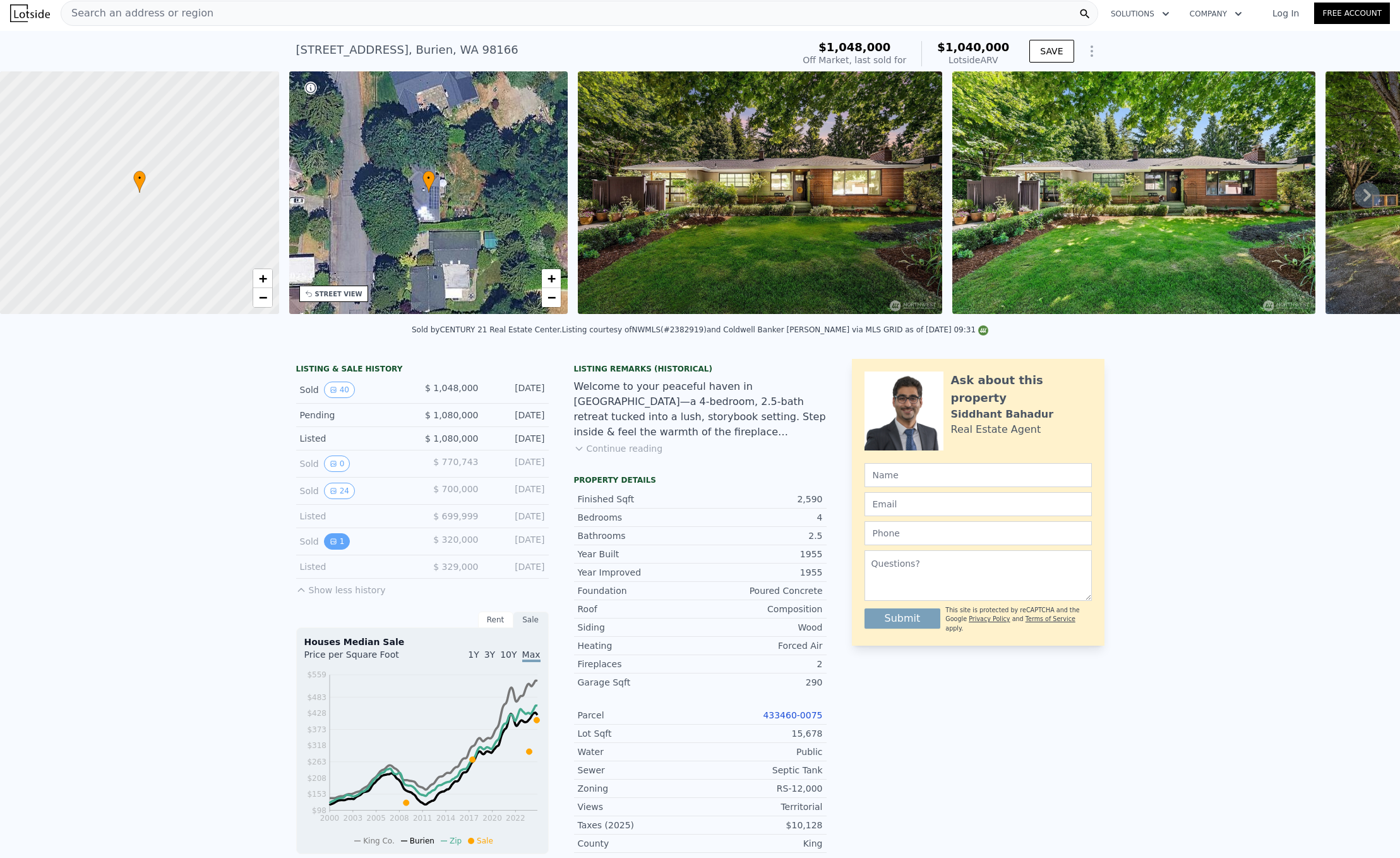
click at [334, 550] on button "1" at bounding box center [338, 541] width 27 height 17
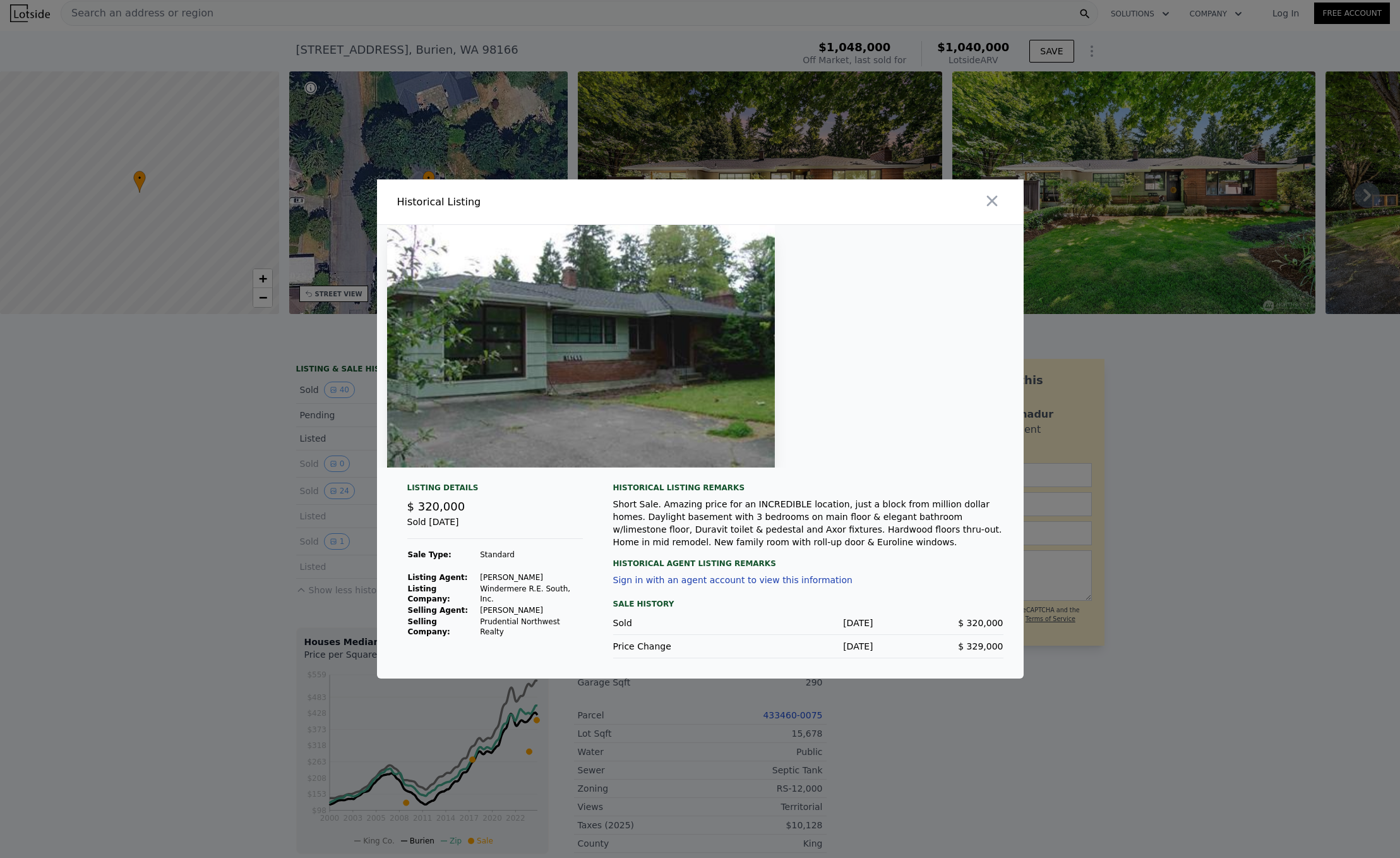
click at [300, 482] on div at bounding box center [700, 429] width 1400 height 858
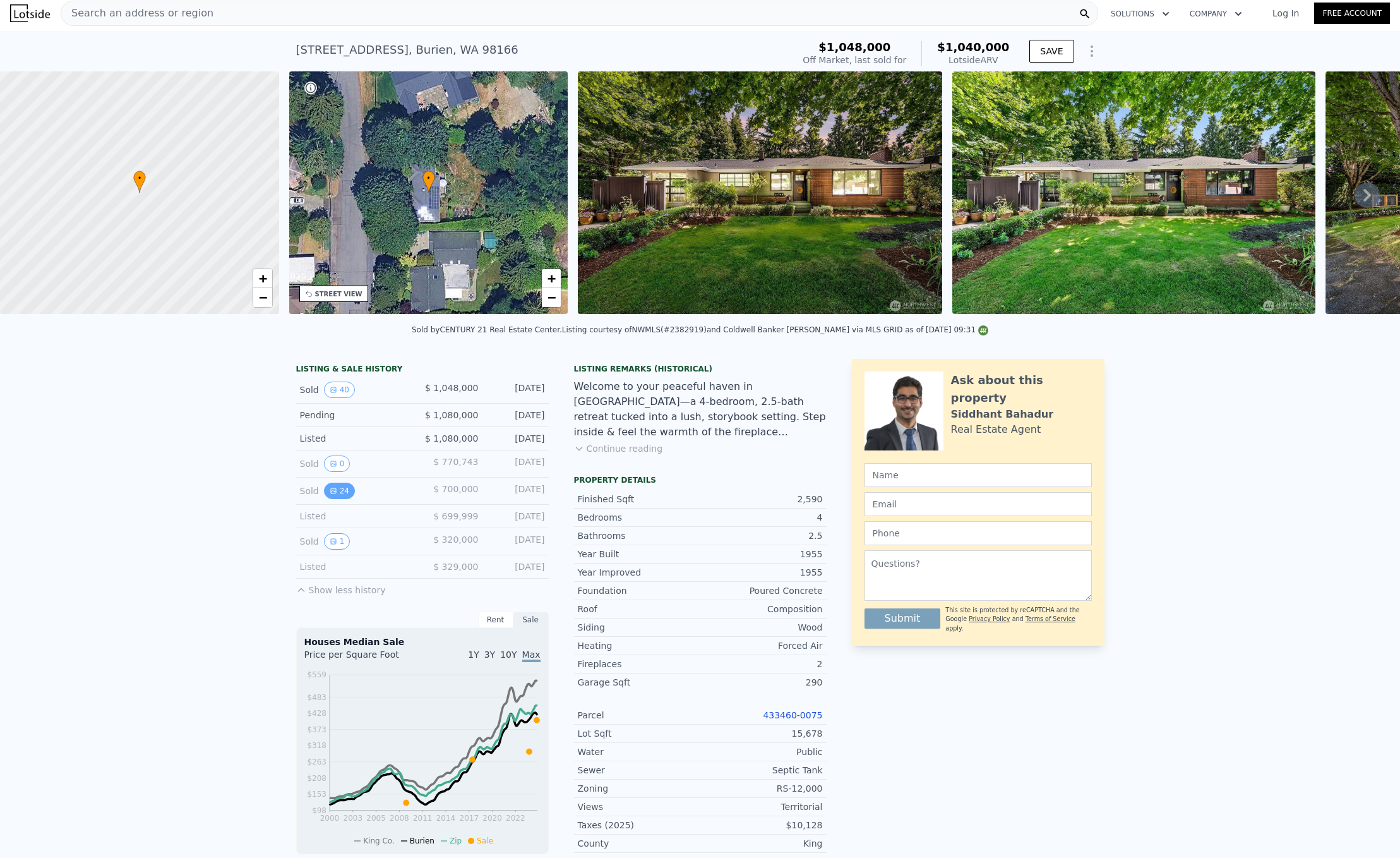
click at [341, 499] on button "24" at bounding box center [339, 490] width 31 height 17
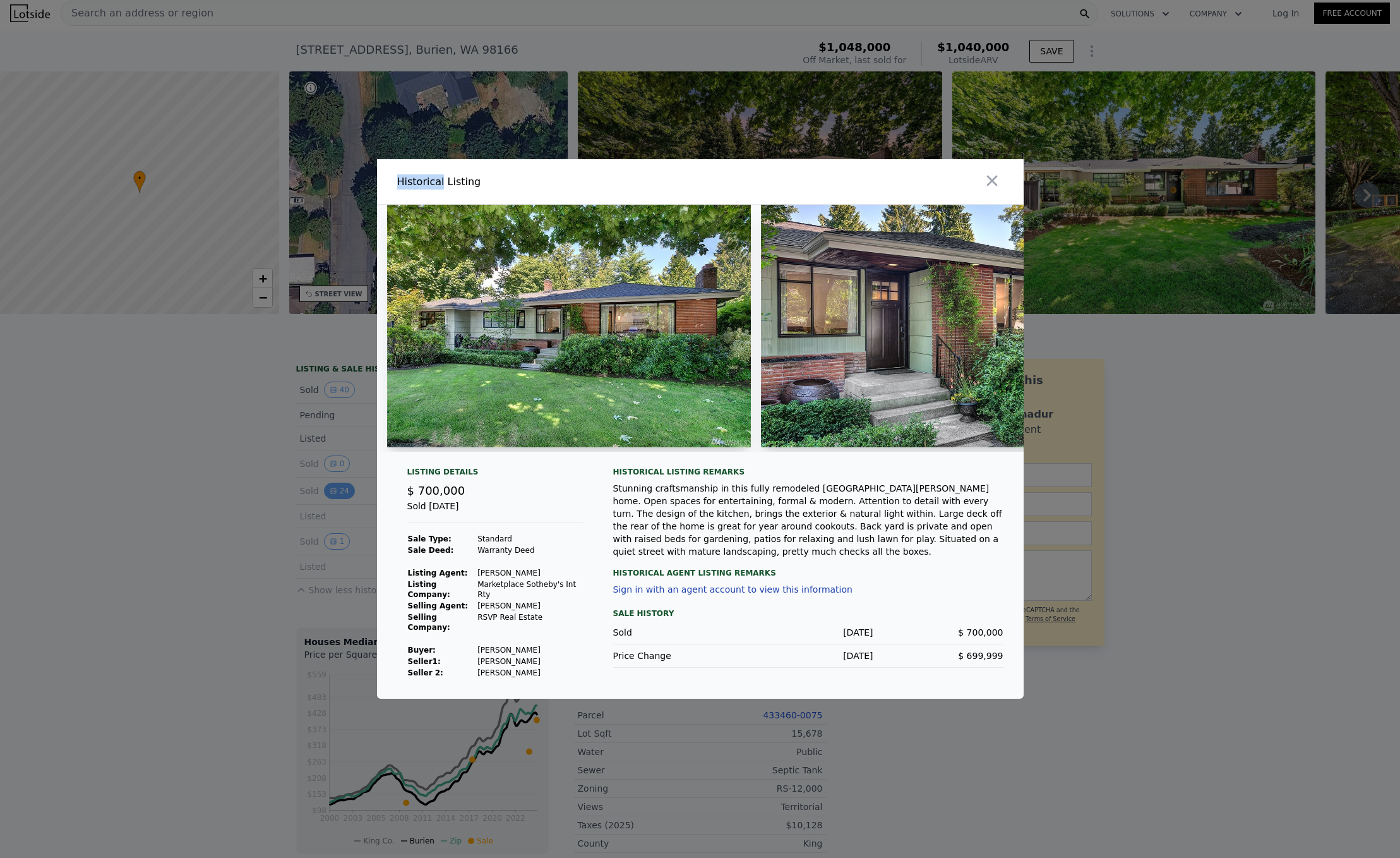
click at [341, 503] on div "Historical Listing Listing Details $ 700,000 Sold Aug 3, 2017 Sale Type: Standa…" at bounding box center [700, 429] width 1400 height 539
click at [331, 391] on div at bounding box center [700, 429] width 1400 height 858
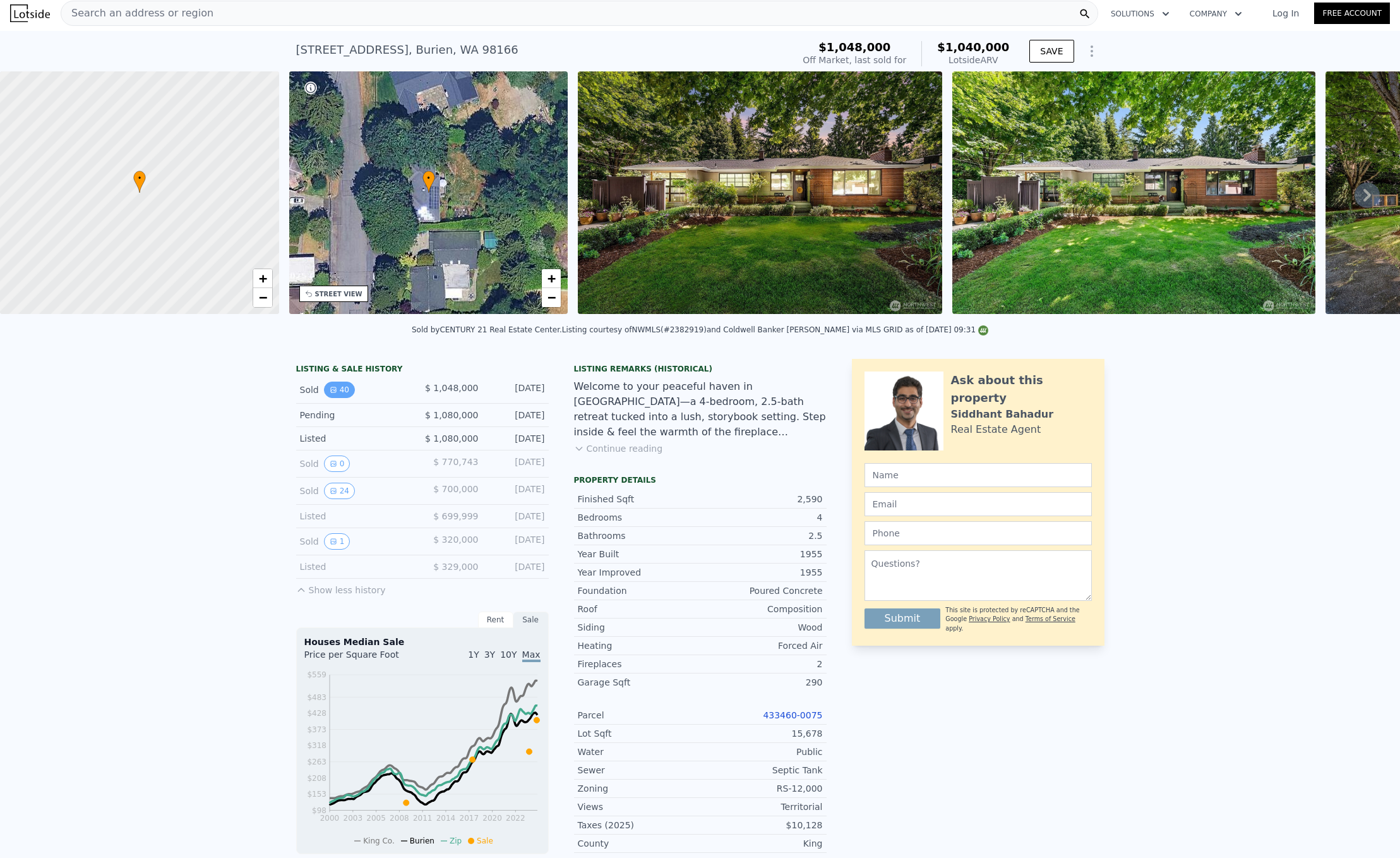
click at [330, 390] on button "40" at bounding box center [339, 389] width 31 height 17
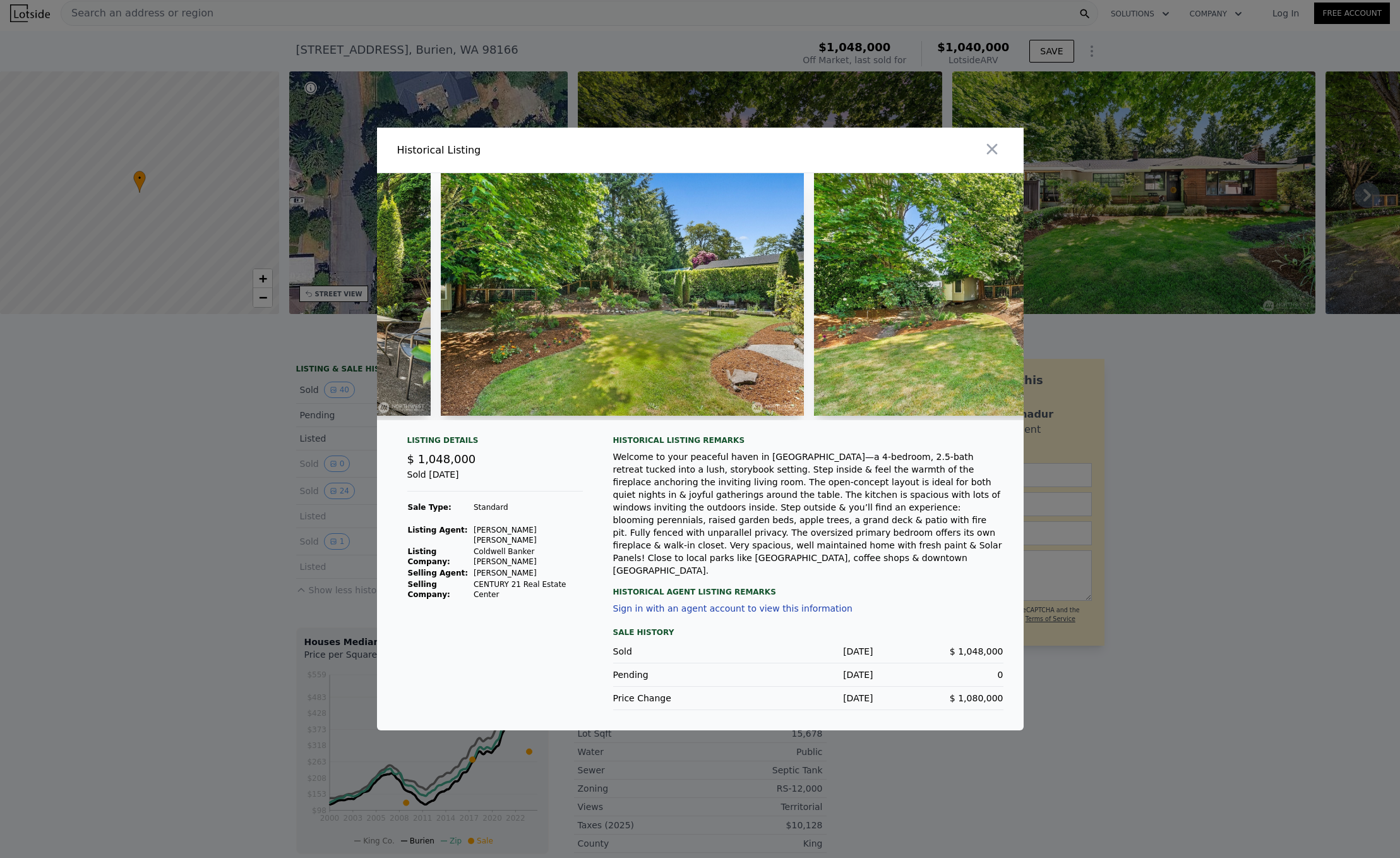
scroll to position [0, 12475]
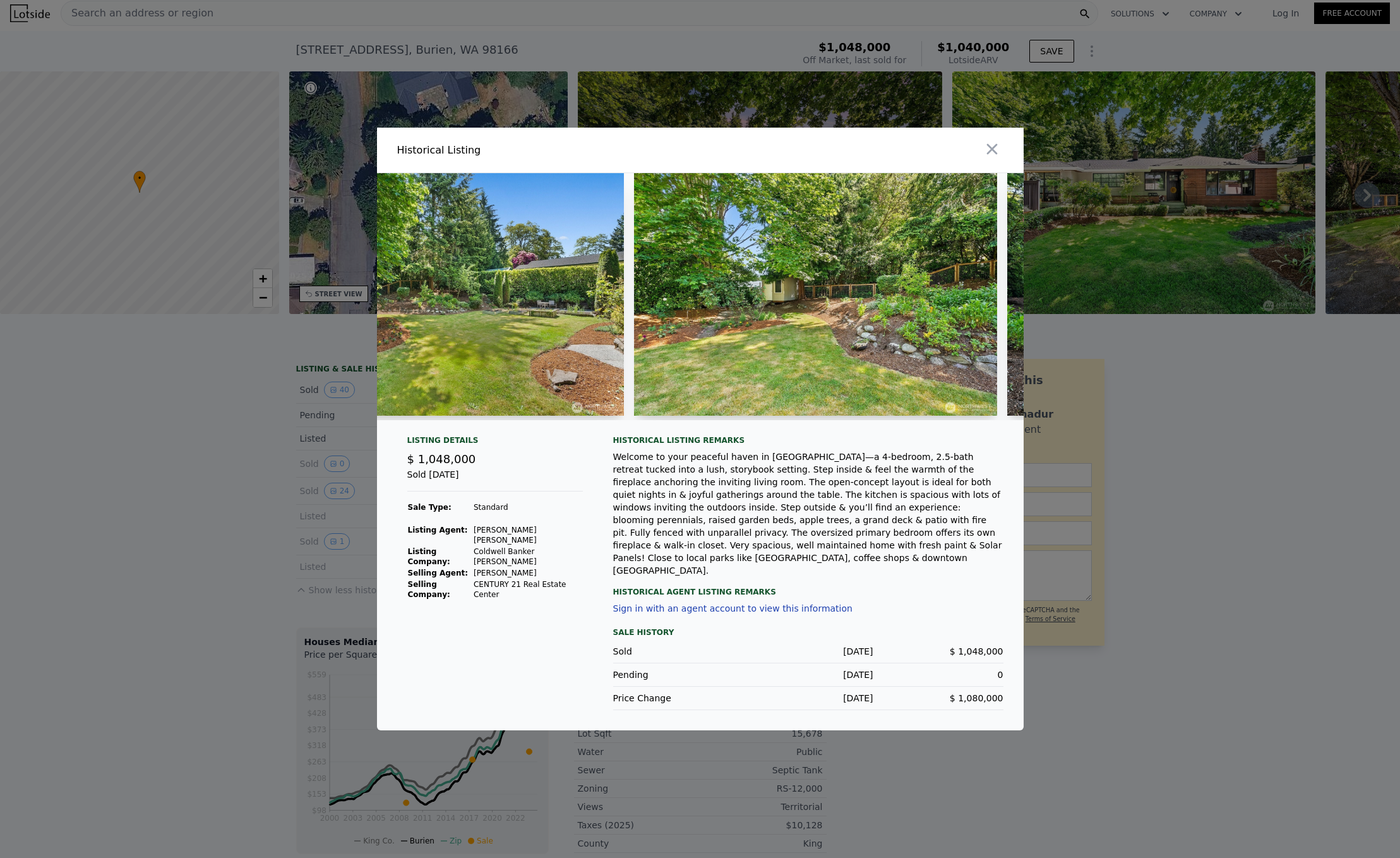
click at [1111, 444] on div at bounding box center [700, 429] width 1400 height 858
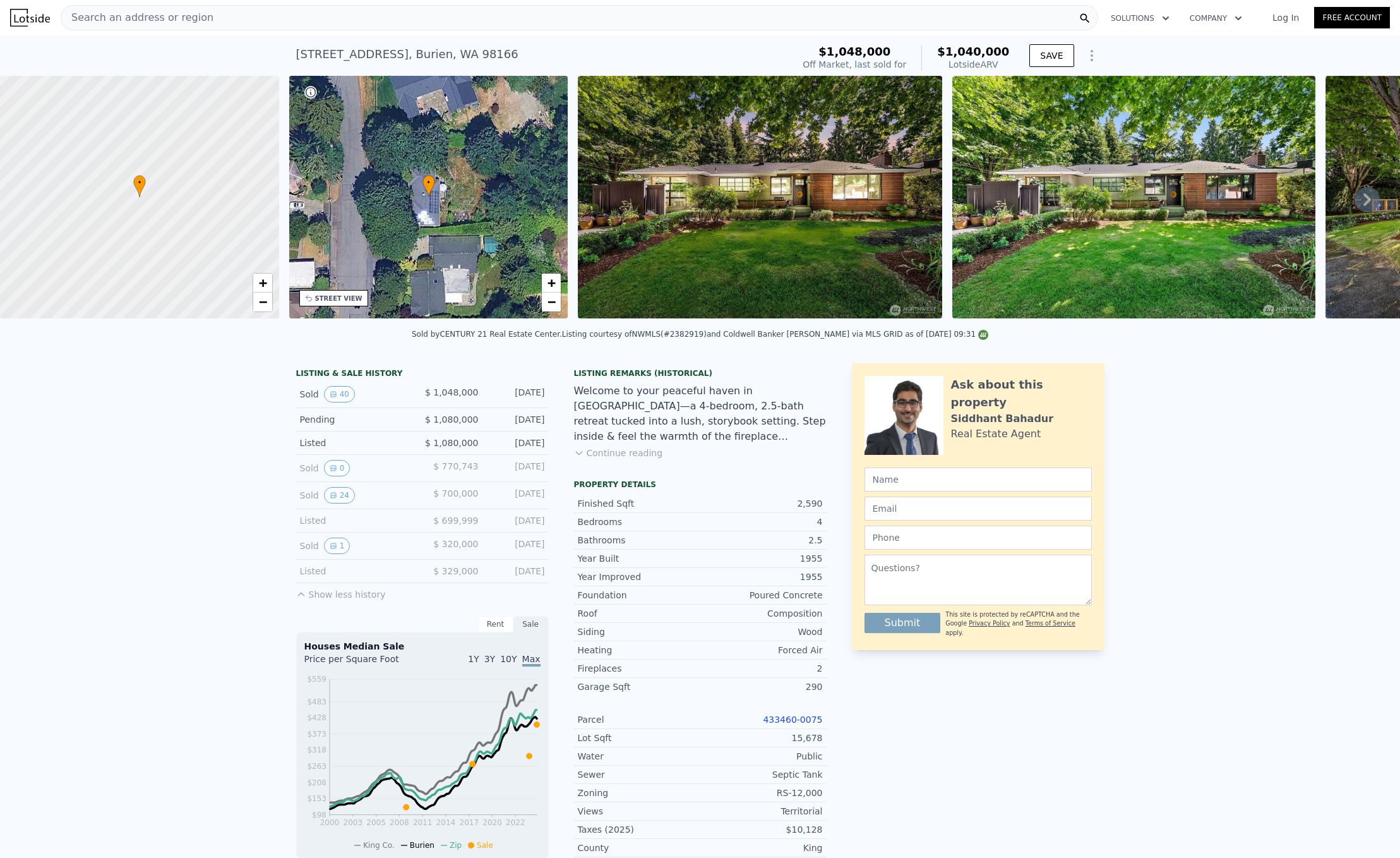
scroll to position [464, 0]
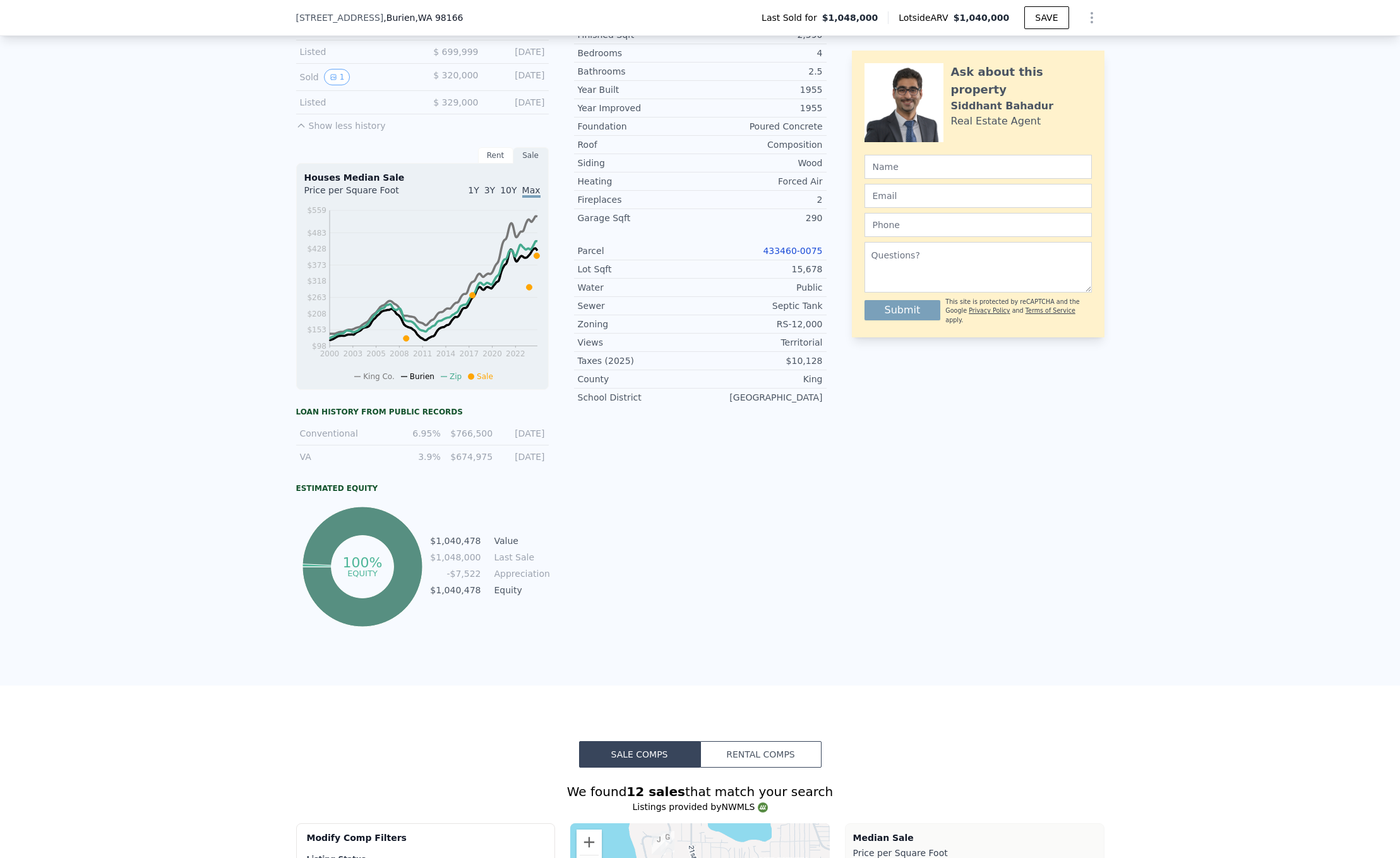
click at [491, 195] on span "3Y" at bounding box center [490, 190] width 11 height 10
click at [504, 195] on span "10Y" at bounding box center [508, 190] width 17 height 10
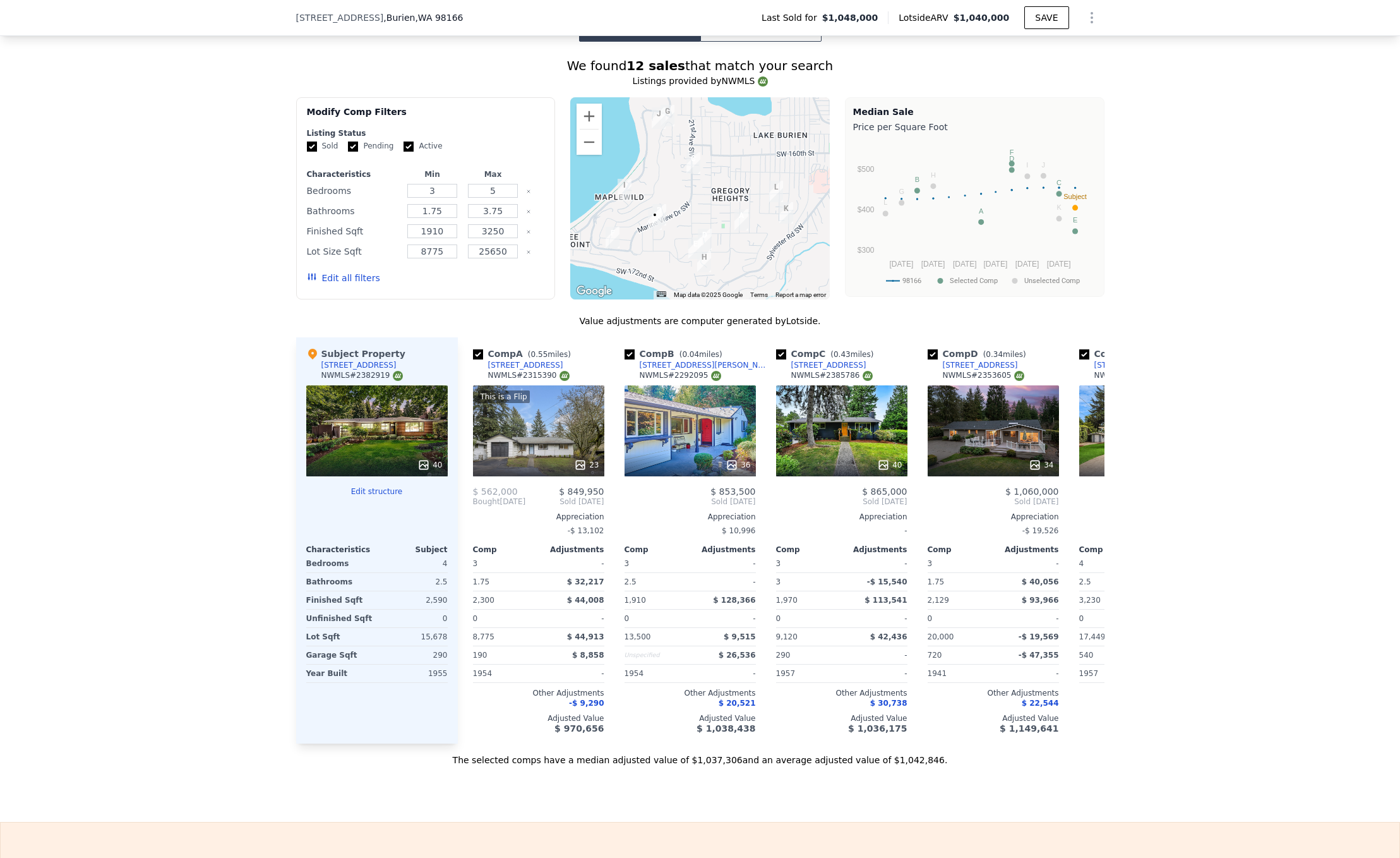
scroll to position [1124, 0]
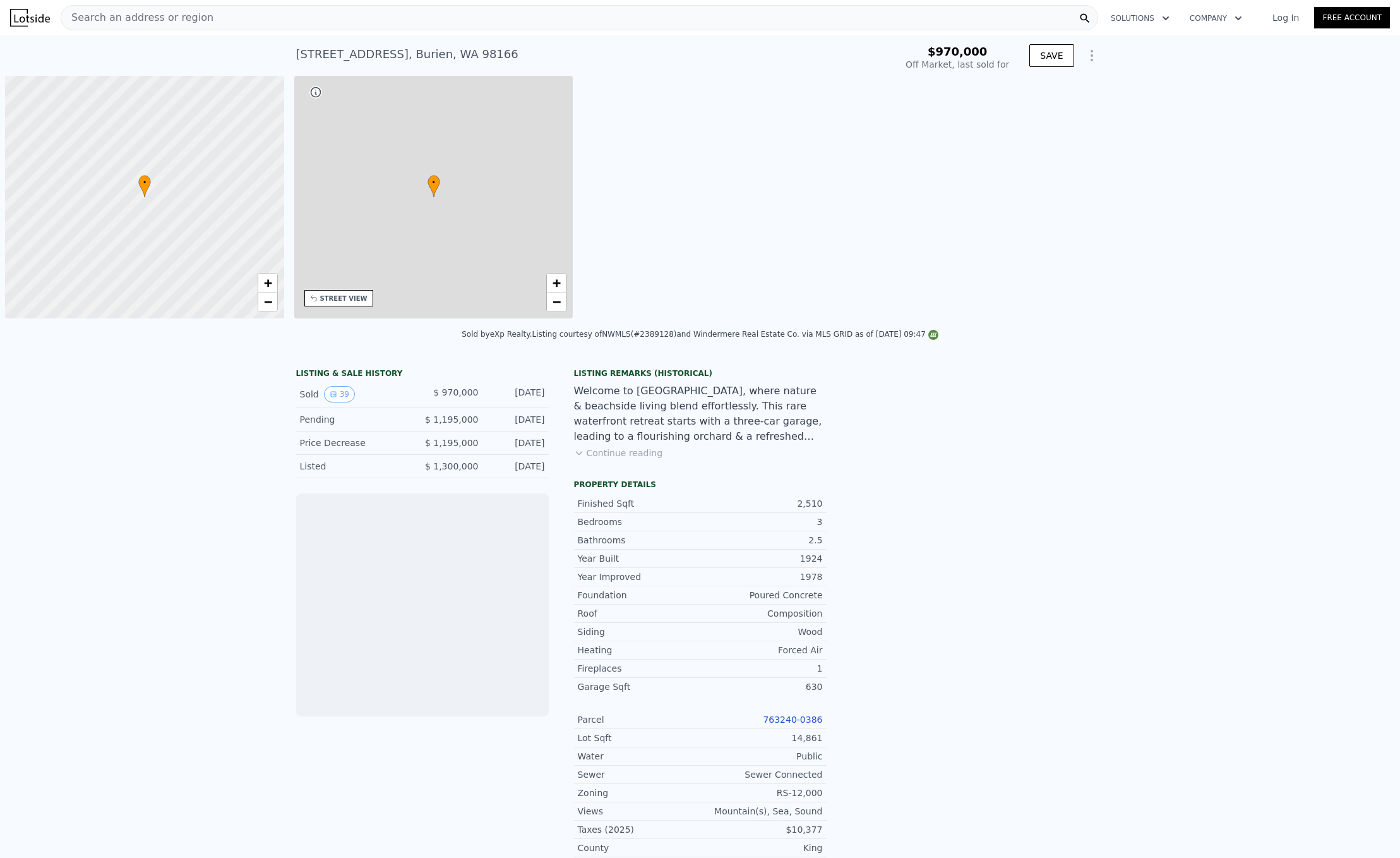
scroll to position [0, 5]
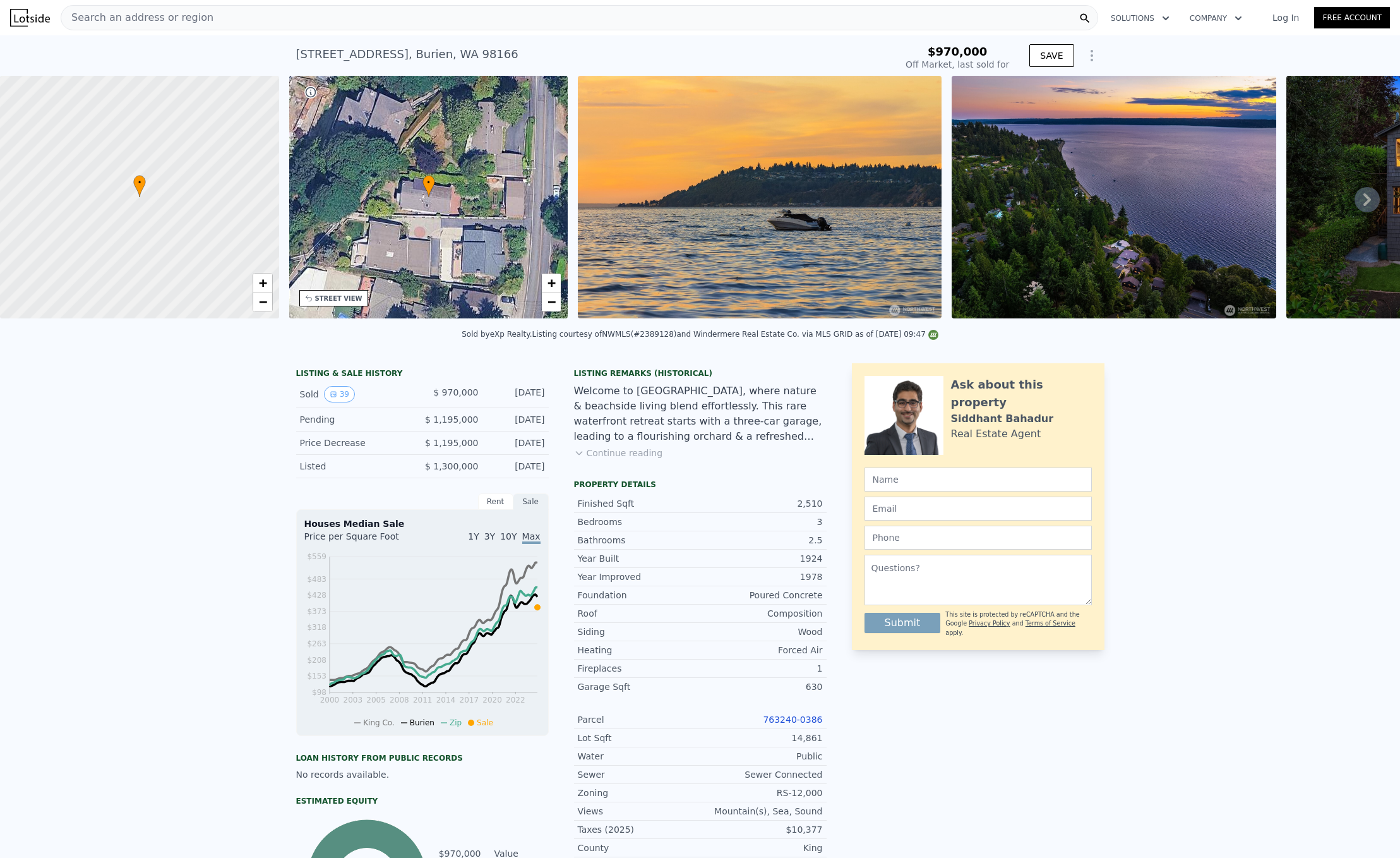
click at [633, 459] on button "Continue reading" at bounding box center [618, 453] width 89 height 13
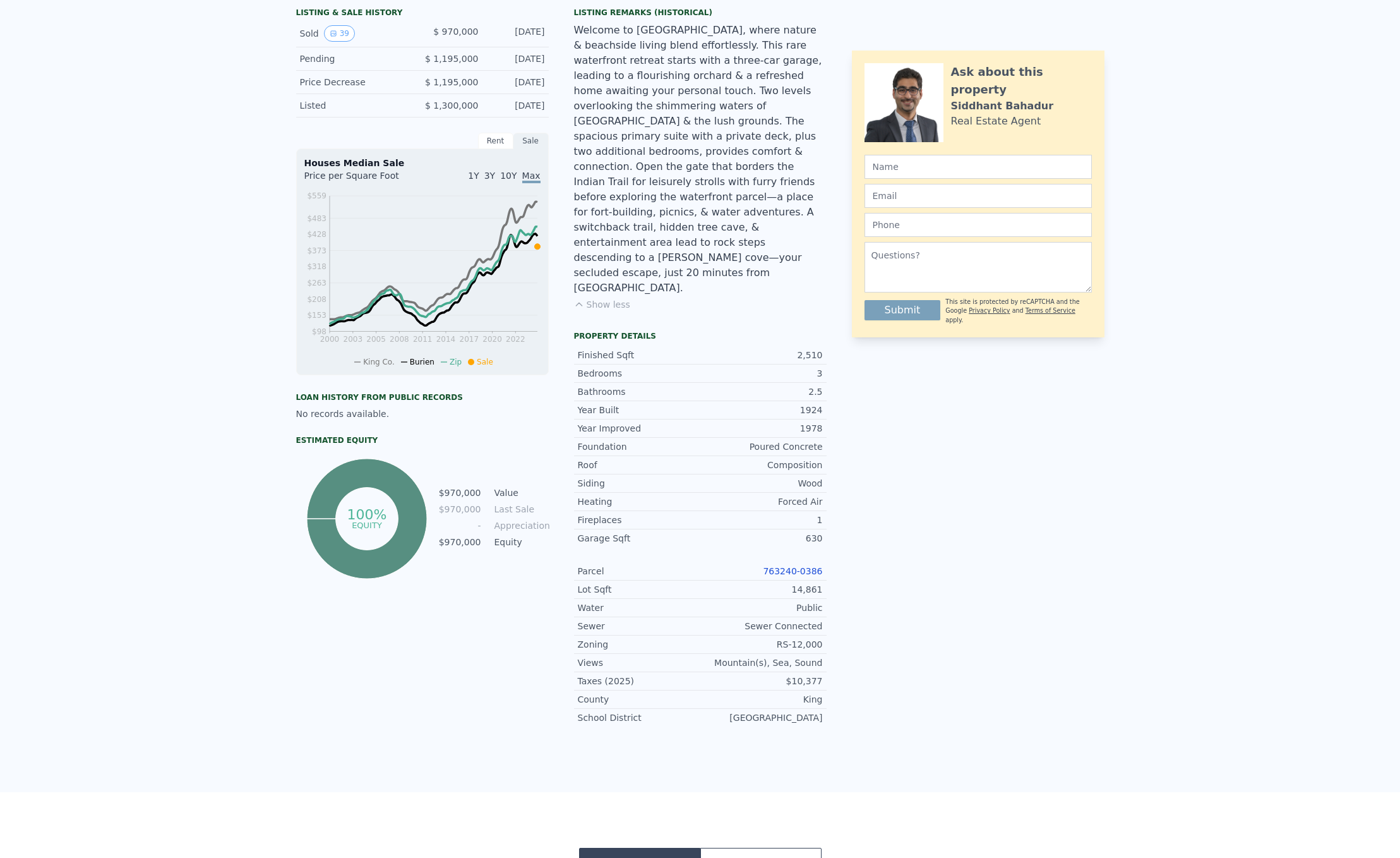
scroll to position [0, 0]
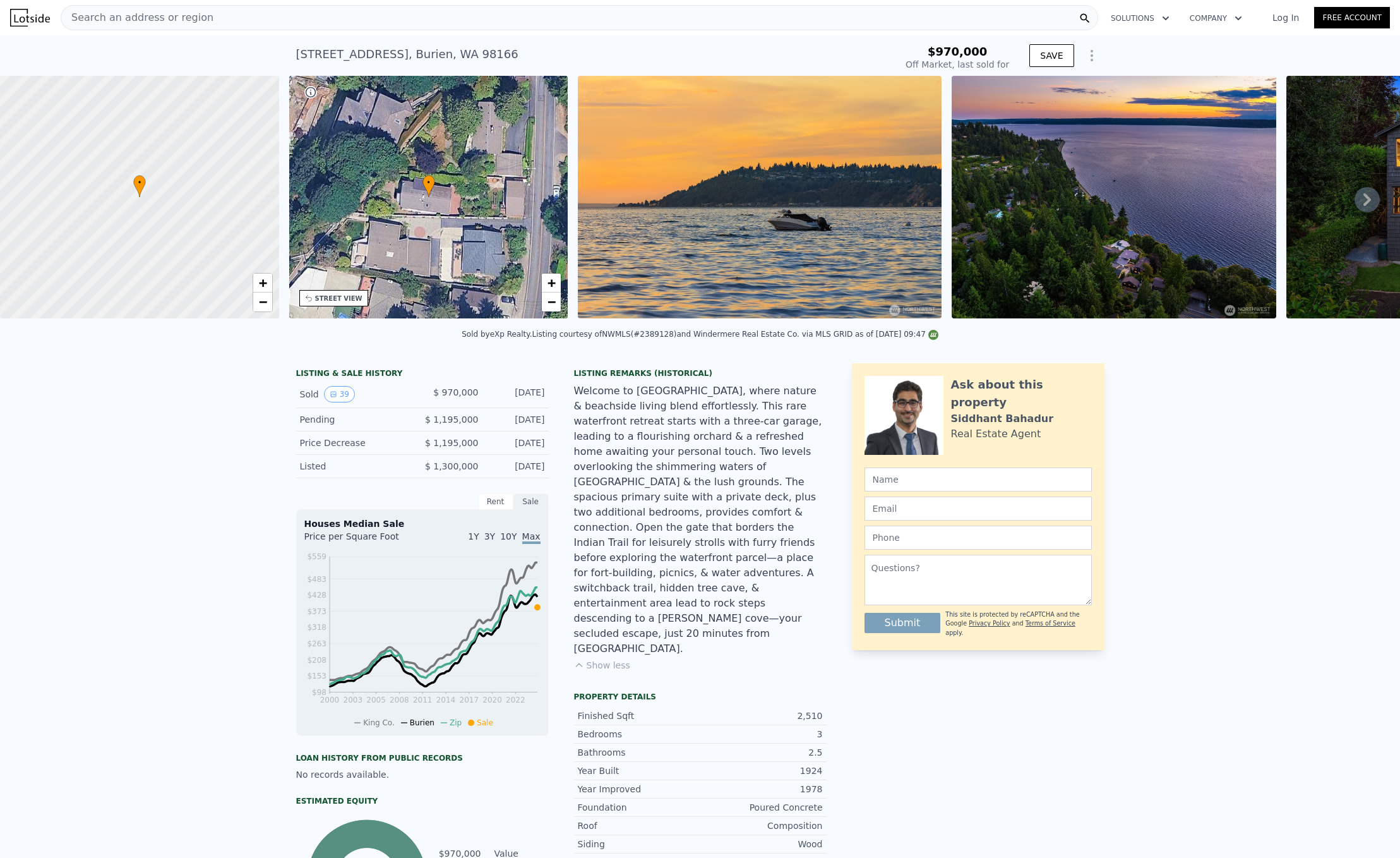
click at [459, 241] on div "• + −" at bounding box center [428, 197] width 279 height 243
click at [561, 286] on div "• + −" at bounding box center [428, 197] width 279 height 243
click at [557, 284] on link "+" at bounding box center [551, 283] width 19 height 19
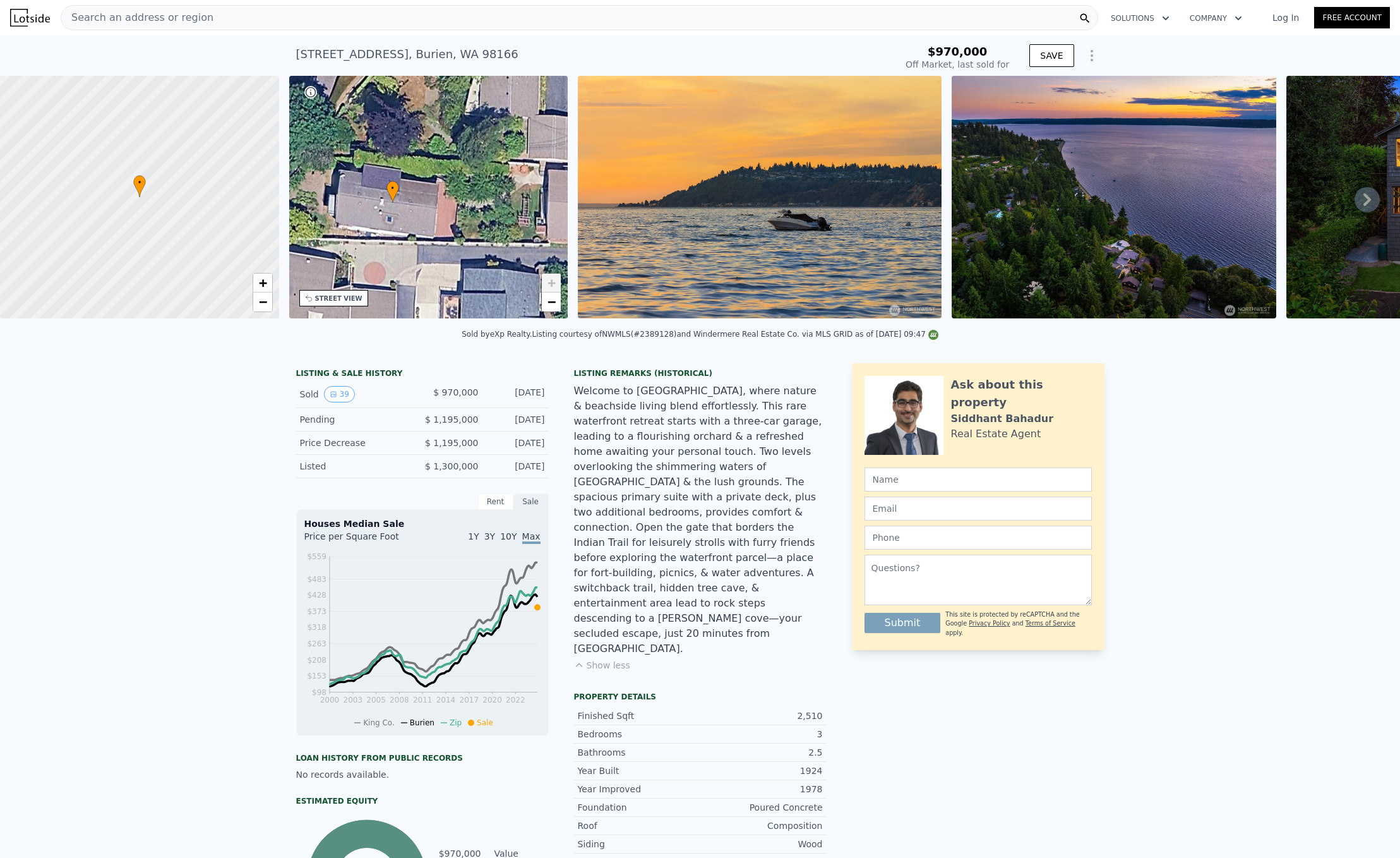
drag, startPoint x: 466, startPoint y: 193, endPoint x: 421, endPoint y: 199, distance: 45.4
click at [421, 199] on div "• + −" at bounding box center [428, 197] width 279 height 243
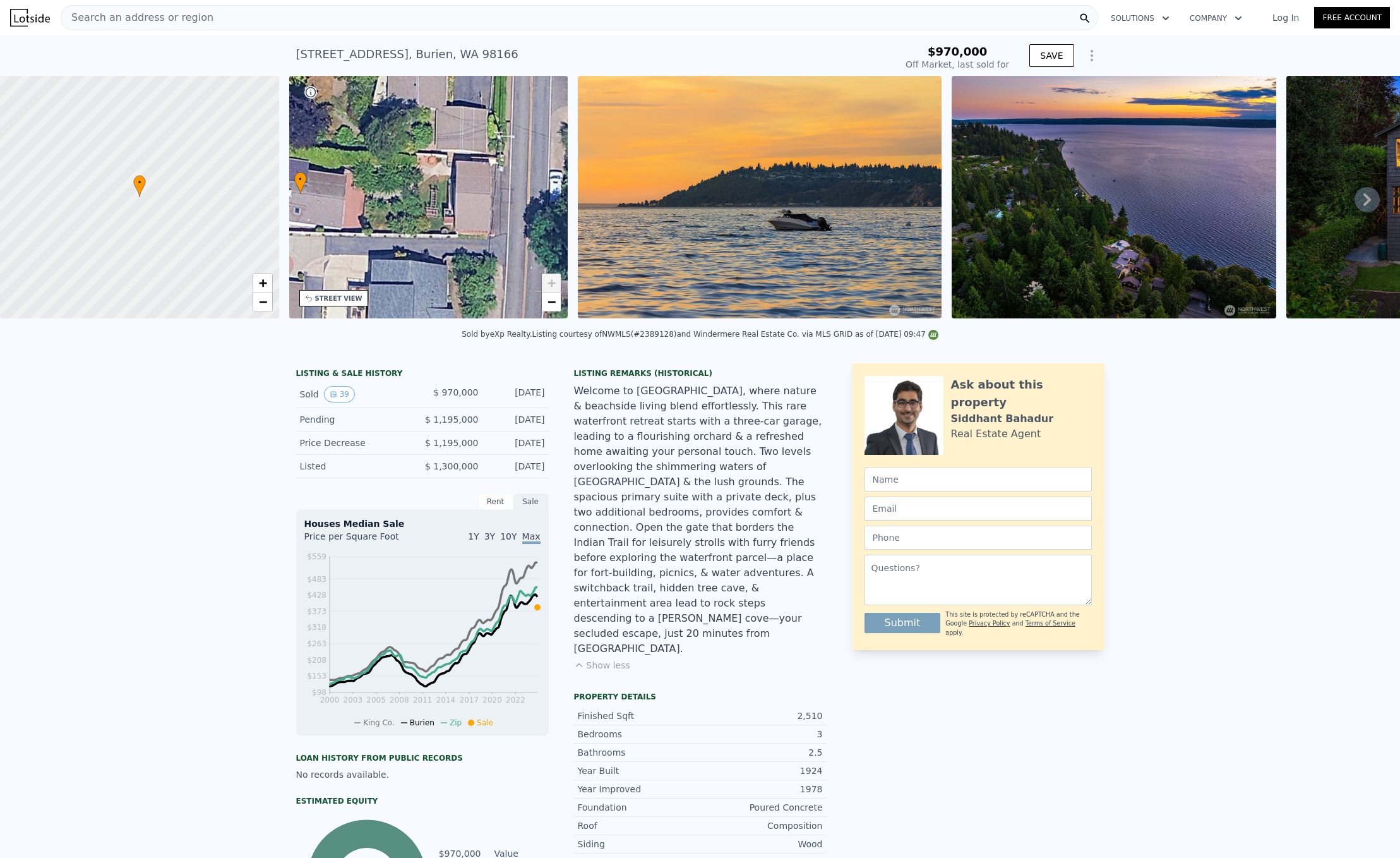
drag, startPoint x: 512, startPoint y: 236, endPoint x: 466, endPoint y: 221, distance: 48.4
click at [466, 221] on div "• + −" at bounding box center [428, 197] width 279 height 243
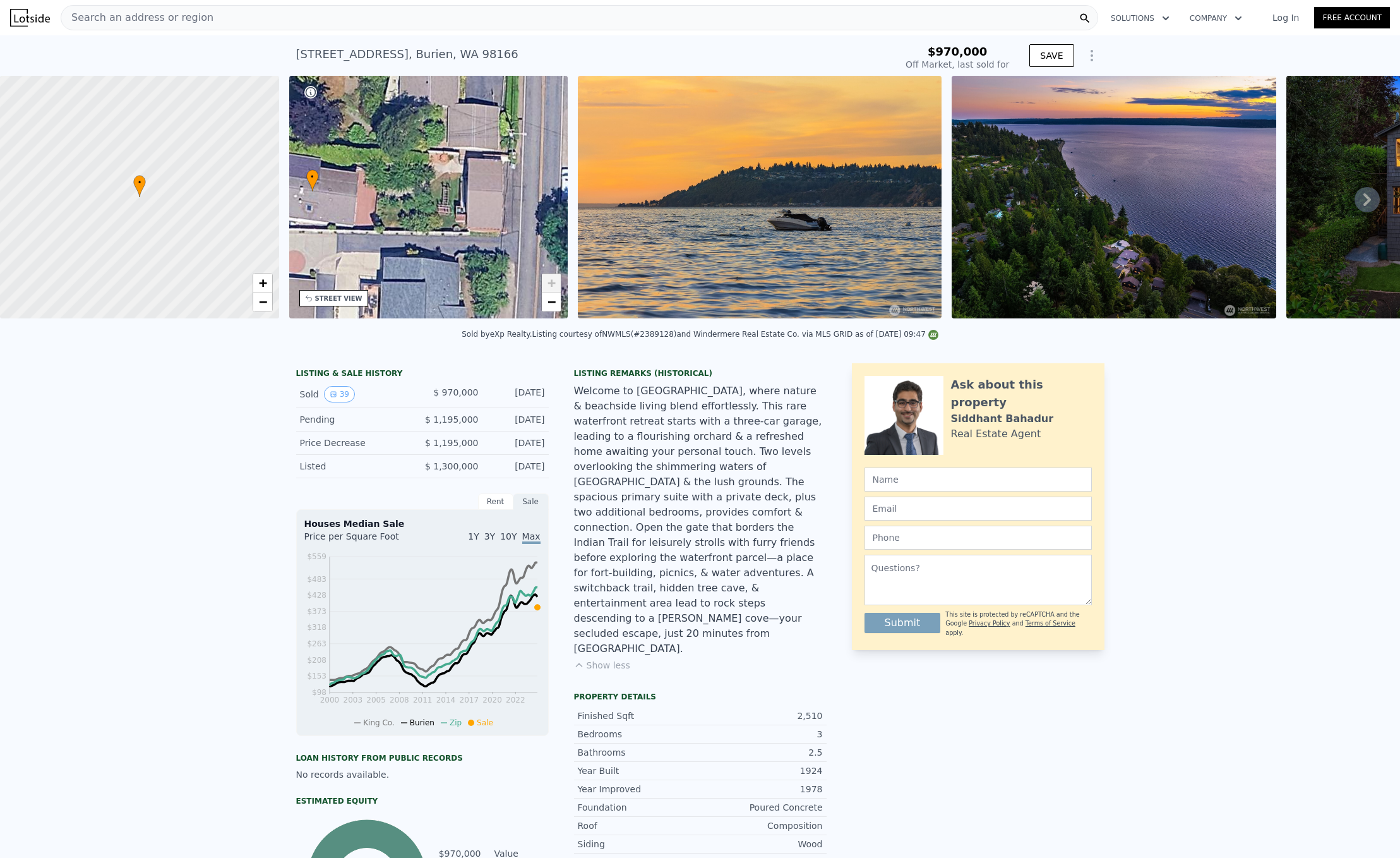
drag, startPoint x: 485, startPoint y: 192, endPoint x: 534, endPoint y: 191, distance: 49.0
click at [534, 191] on div "• + −" at bounding box center [428, 197] width 279 height 243
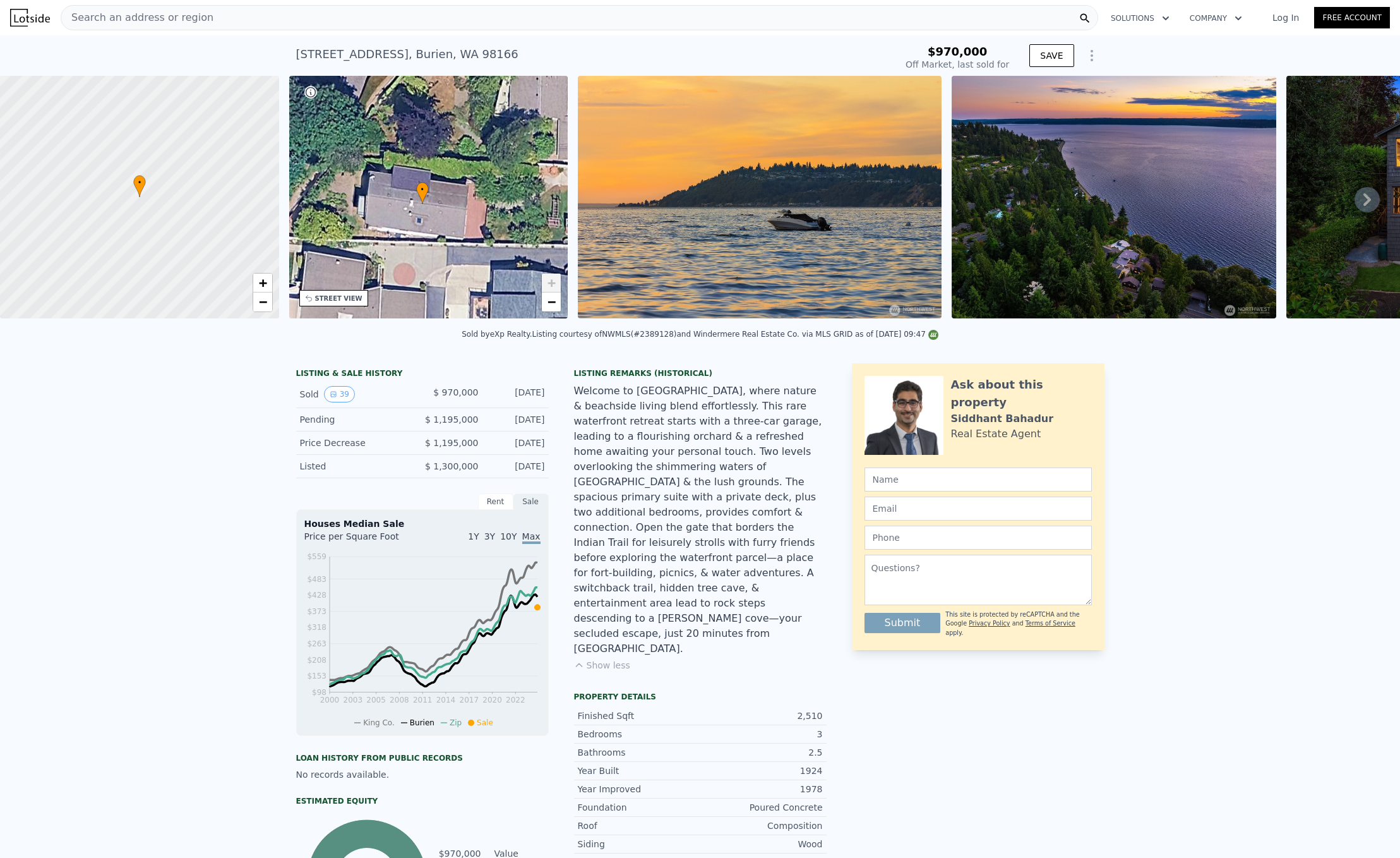
drag, startPoint x: 394, startPoint y: 185, endPoint x: 458, endPoint y: 198, distance: 65.3
click at [458, 198] on div "• + −" at bounding box center [428, 197] width 279 height 243
drag, startPoint x: 392, startPoint y: 206, endPoint x: 486, endPoint y: 223, distance: 95.5
click at [486, 223] on div "• + −" at bounding box center [428, 197] width 279 height 243
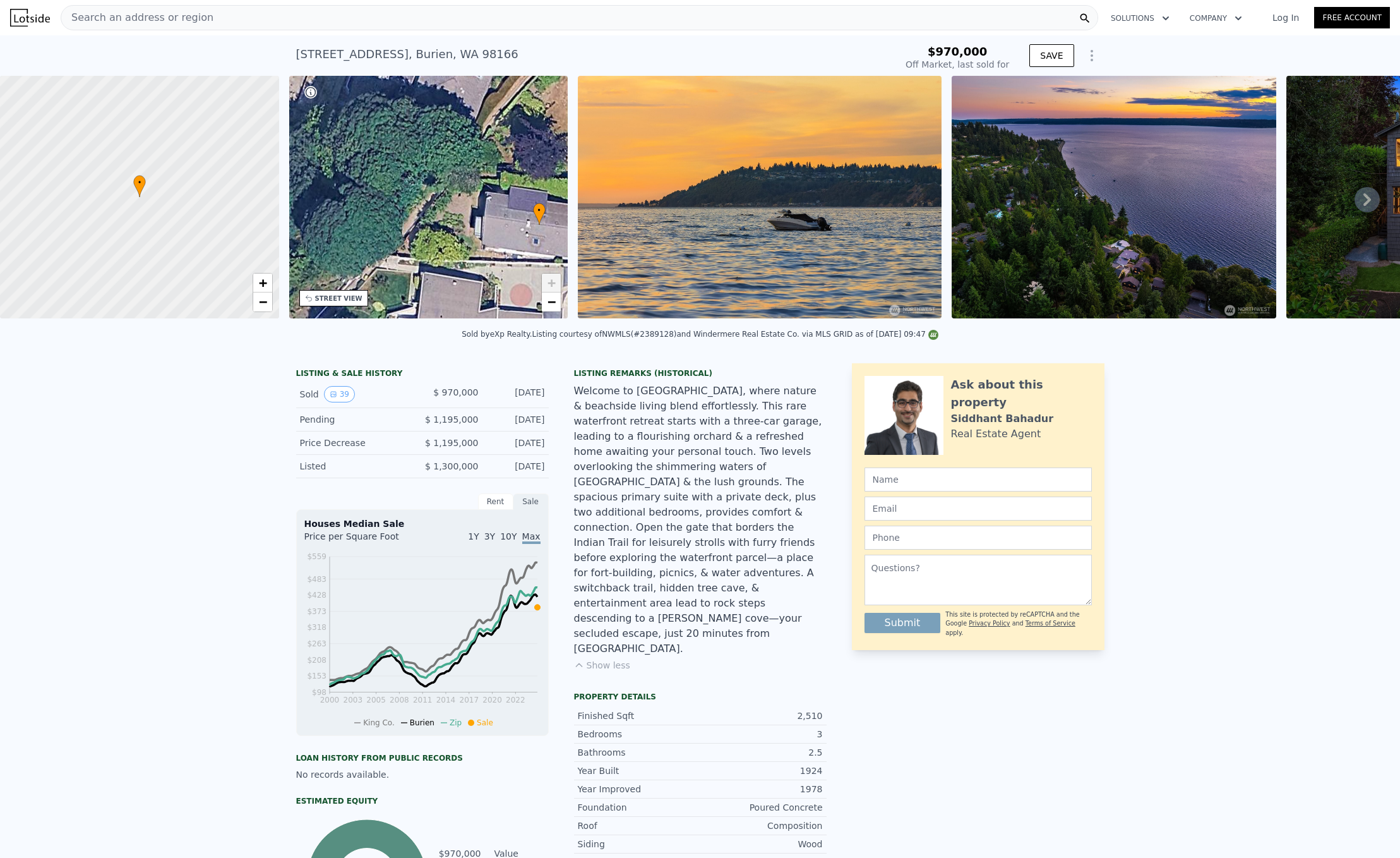
click at [495, 222] on div "• + −" at bounding box center [428, 197] width 279 height 243
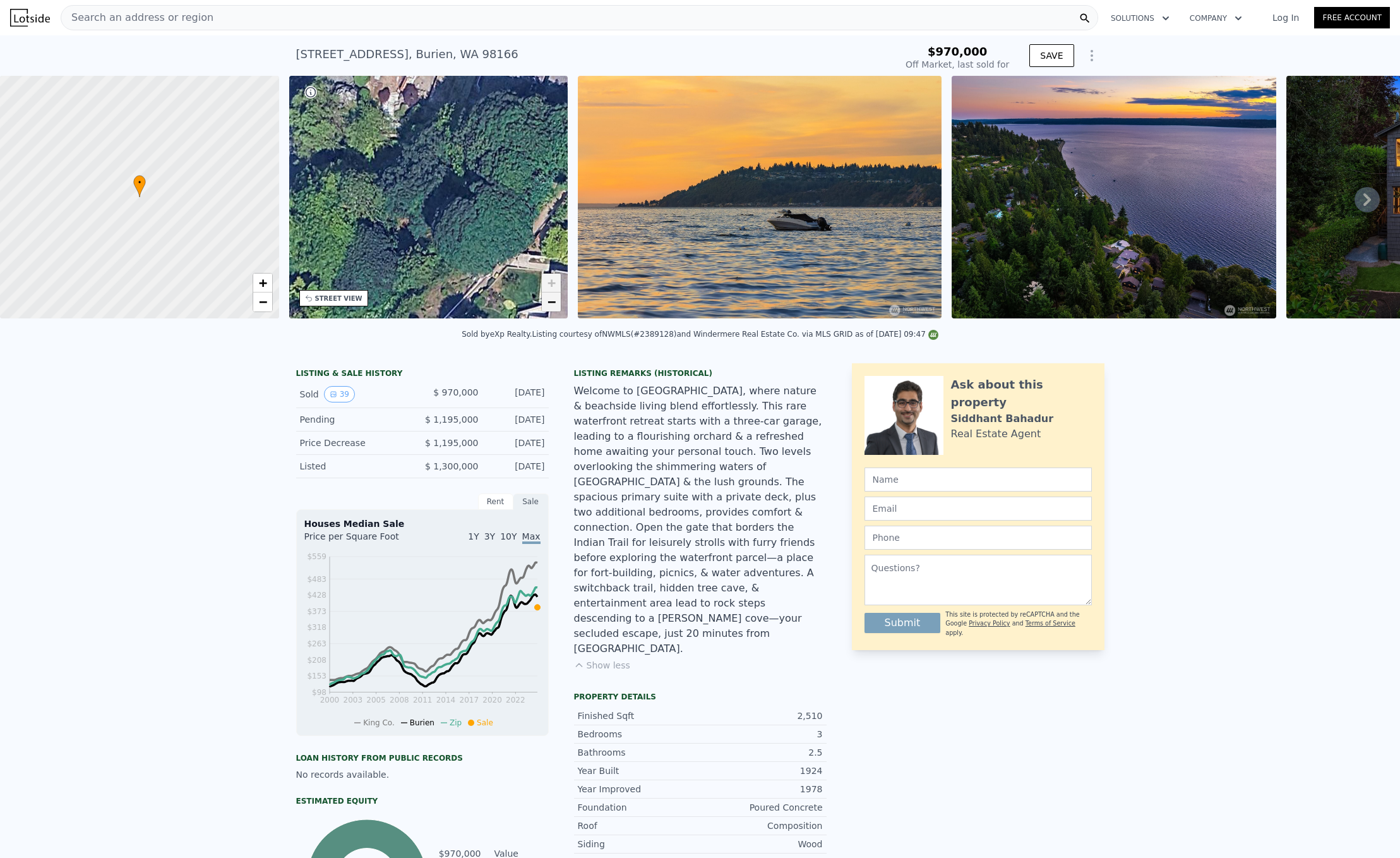
click at [546, 303] on link "−" at bounding box center [551, 302] width 19 height 19
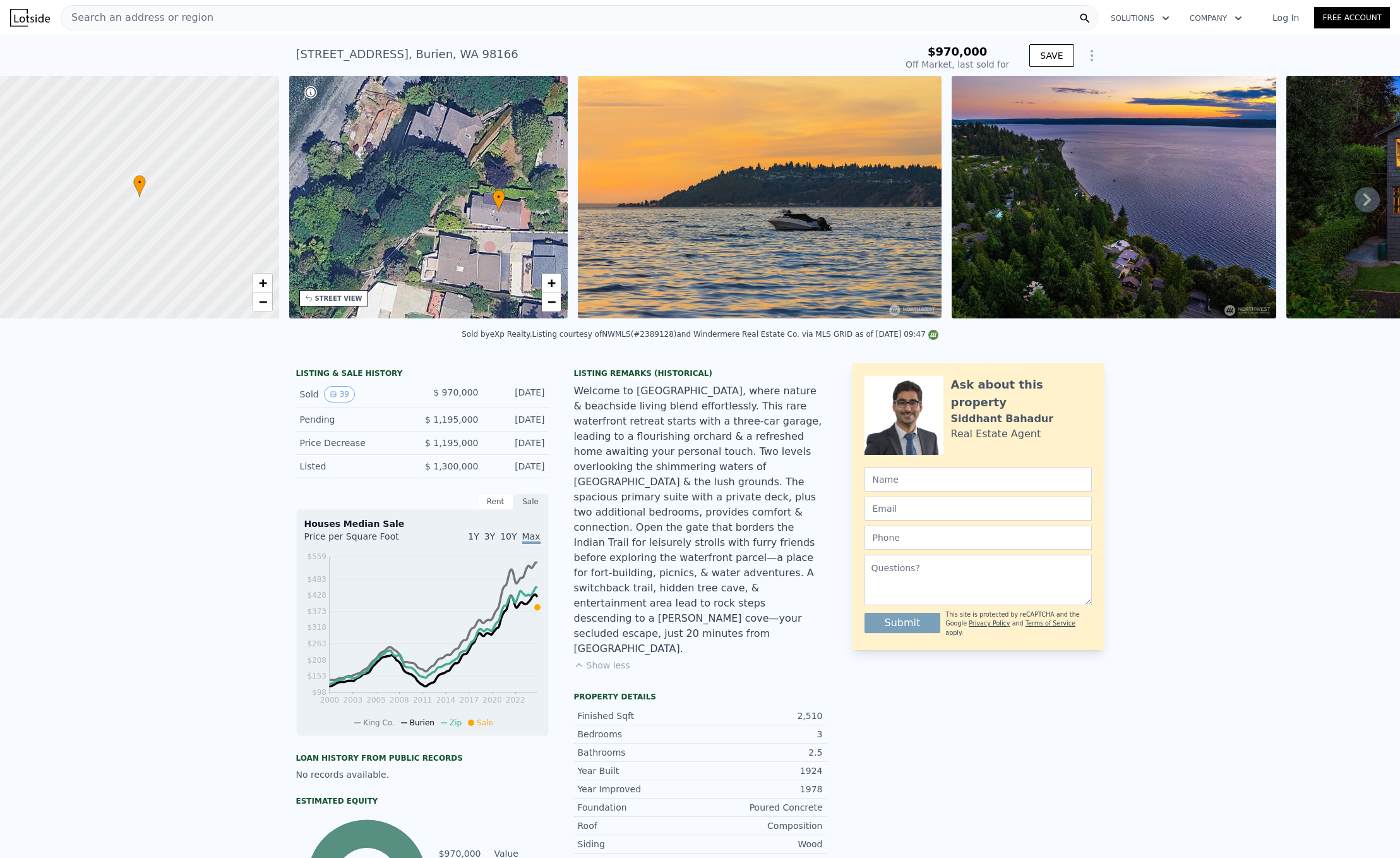
drag, startPoint x: 492, startPoint y: 214, endPoint x: 485, endPoint y: 214, distance: 7.0
click at [485, 214] on div "• + −" at bounding box center [428, 197] width 279 height 243
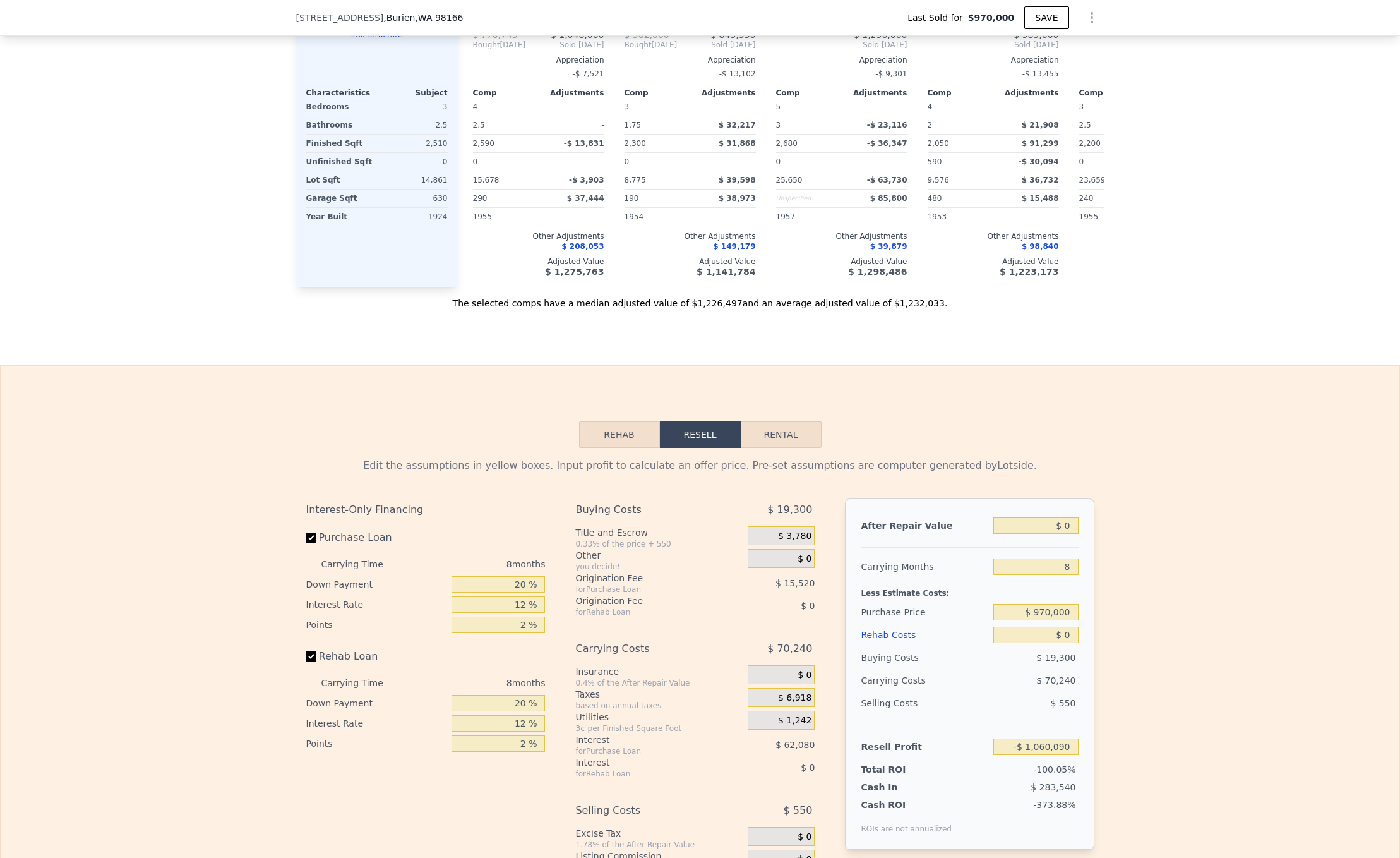
scroll to position [1268, 0]
